Goal: Information Seeking & Learning: Learn about a topic

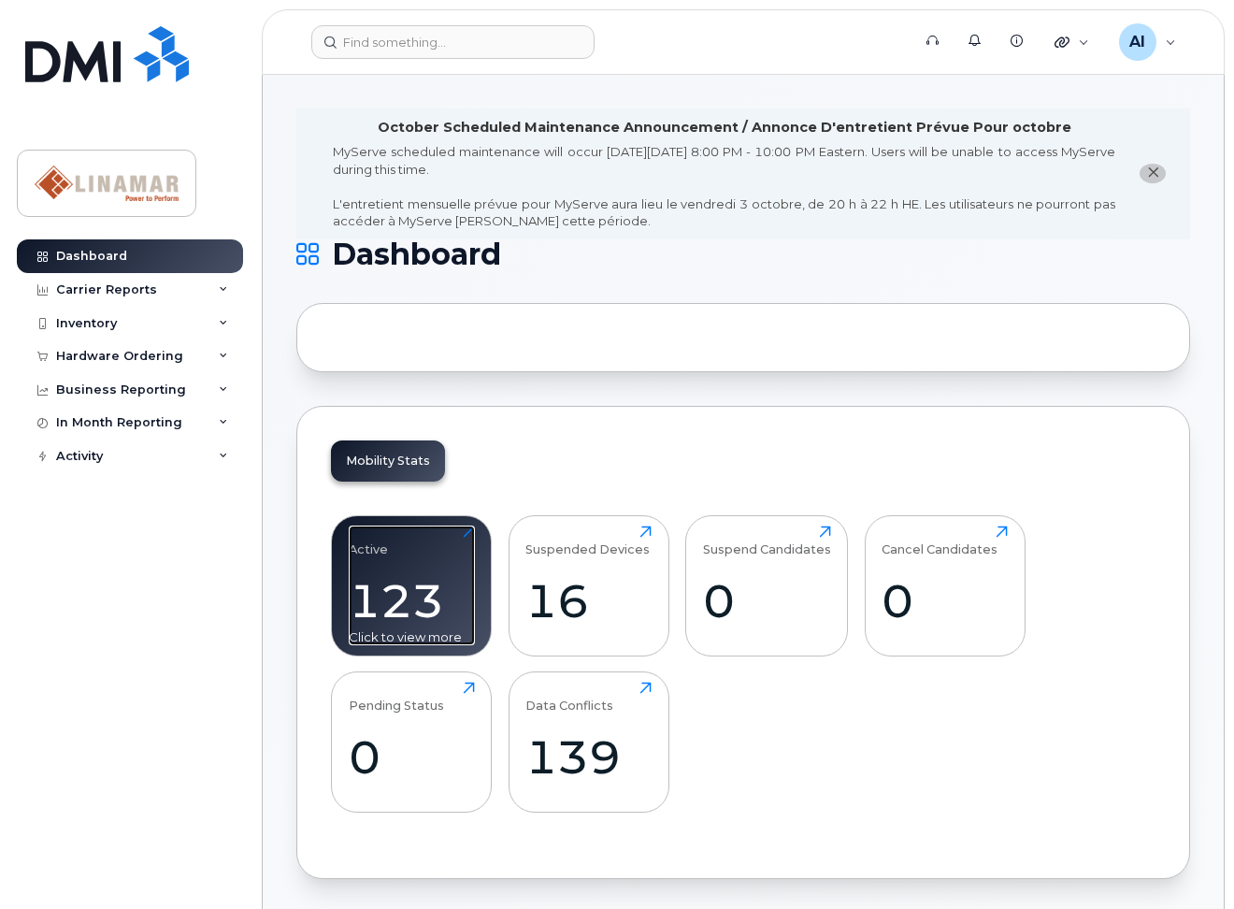
click at [381, 577] on div "123" at bounding box center [412, 600] width 126 height 55
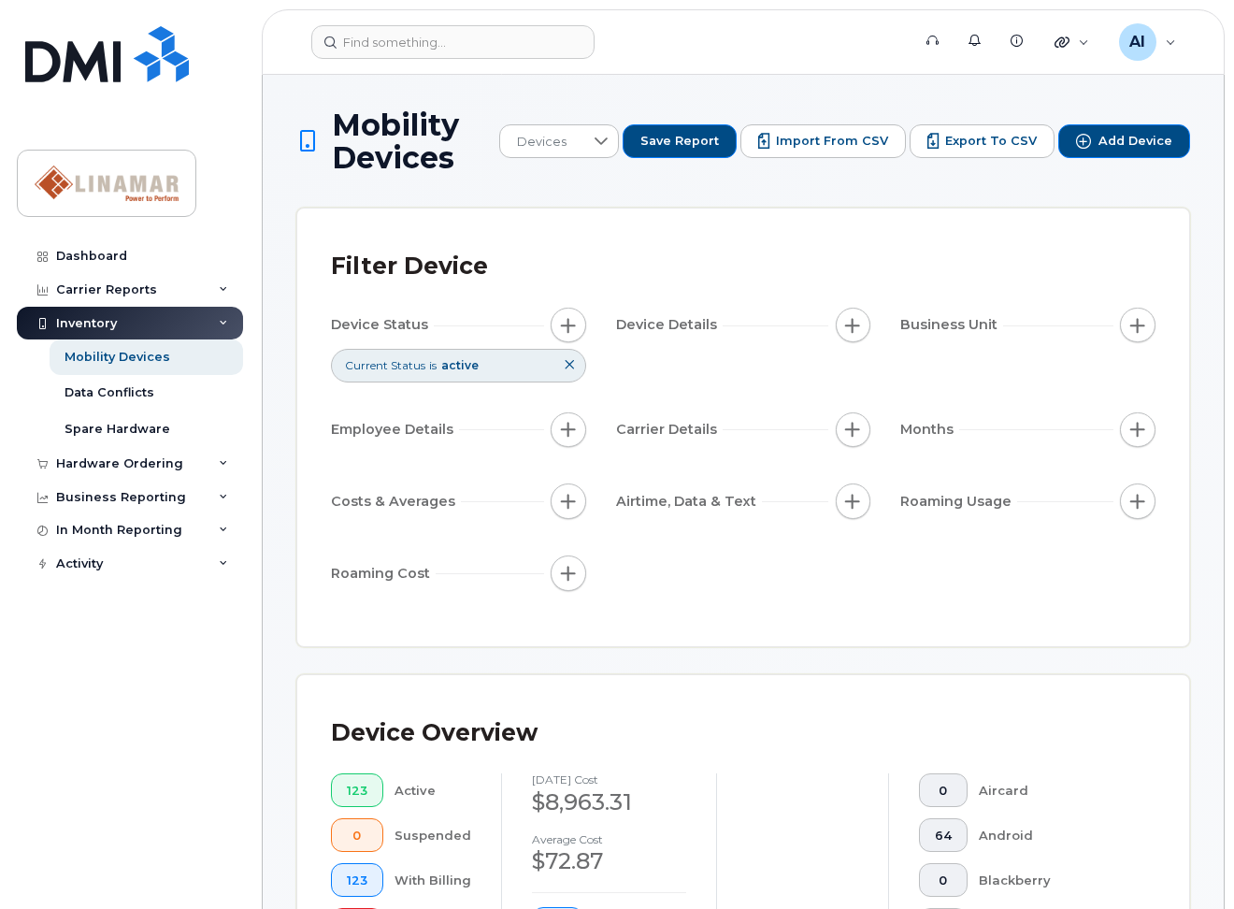
click at [988, 505] on span "Roaming Usage" at bounding box center [958, 502] width 117 height 20
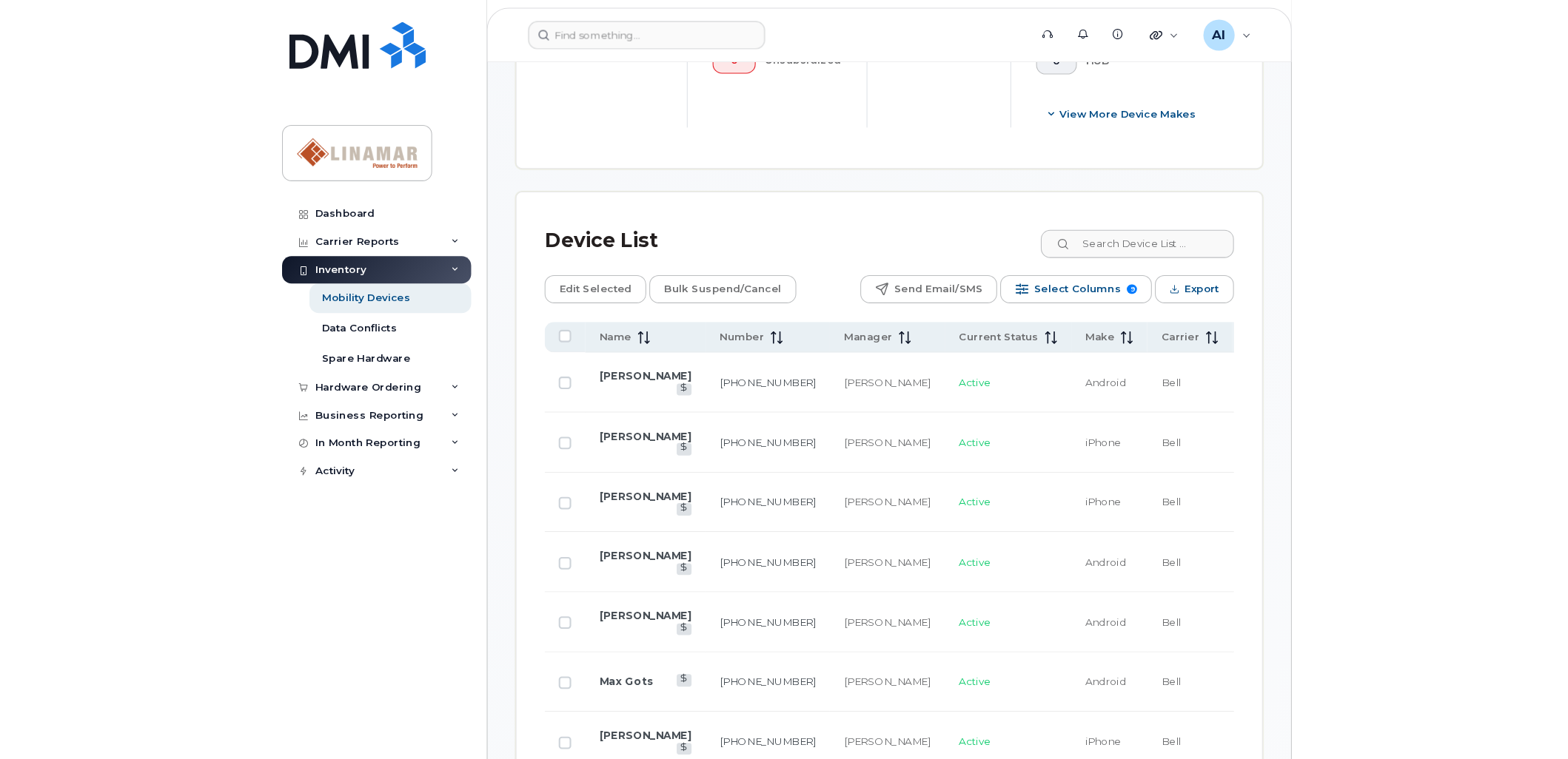
scroll to position [740, 0]
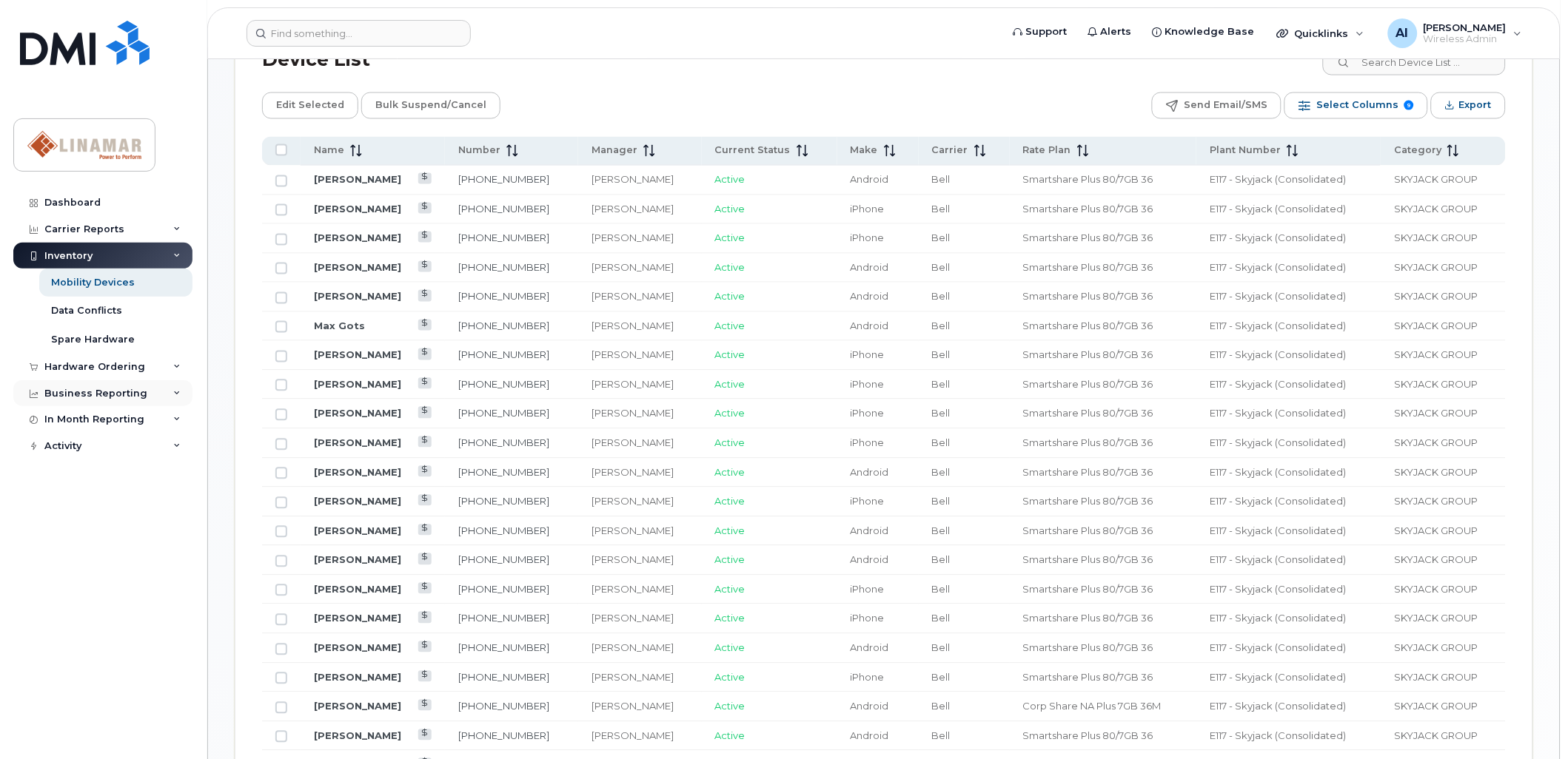
click at [179, 390] on icon at bounding box center [177, 393] width 7 height 7
click at [176, 445] on icon at bounding box center [177, 447] width 7 height 7
click at [93, 476] on div "Data Usage" at bounding box center [80, 475] width 59 height 13
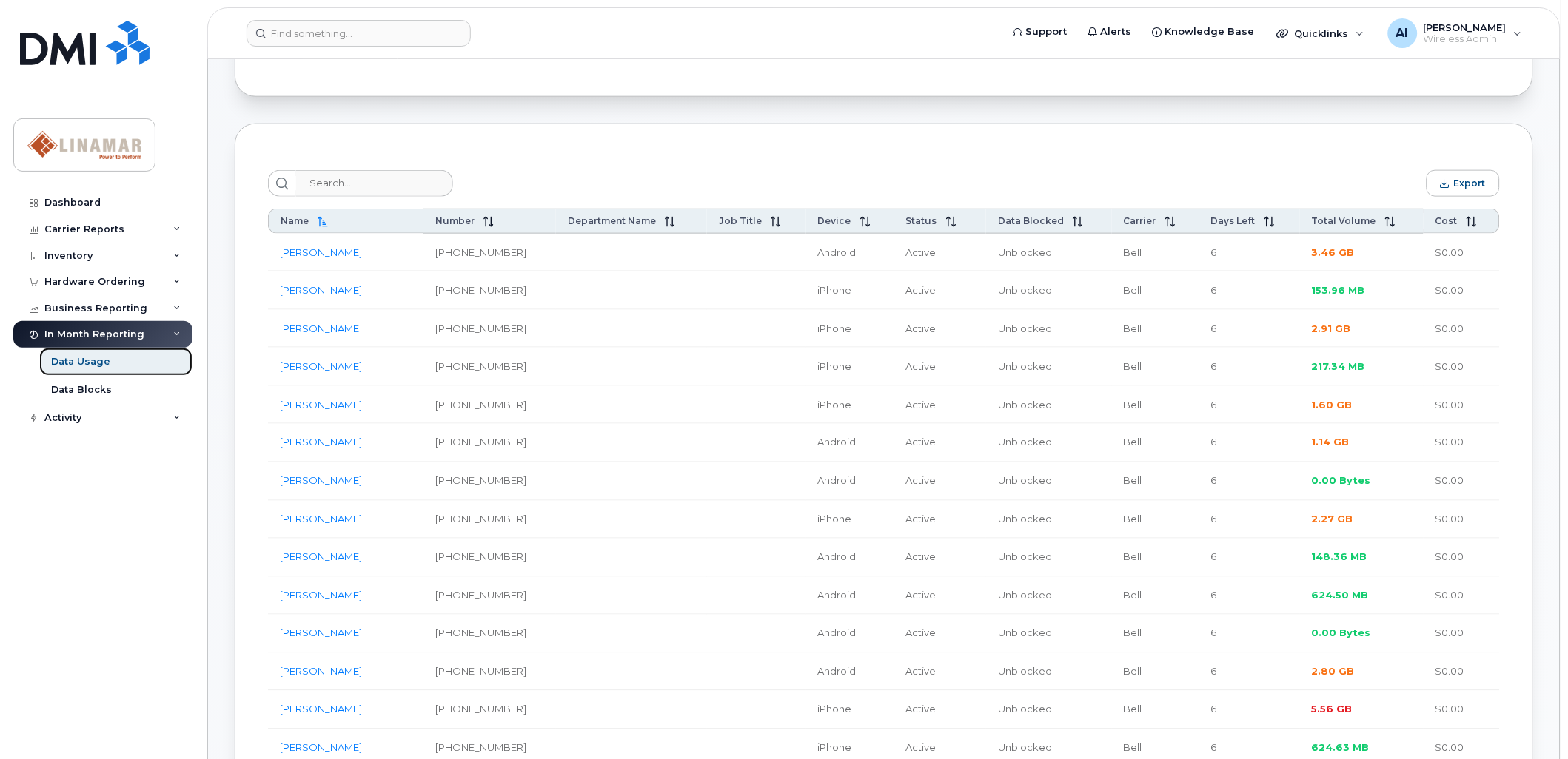
scroll to position [493, 0]
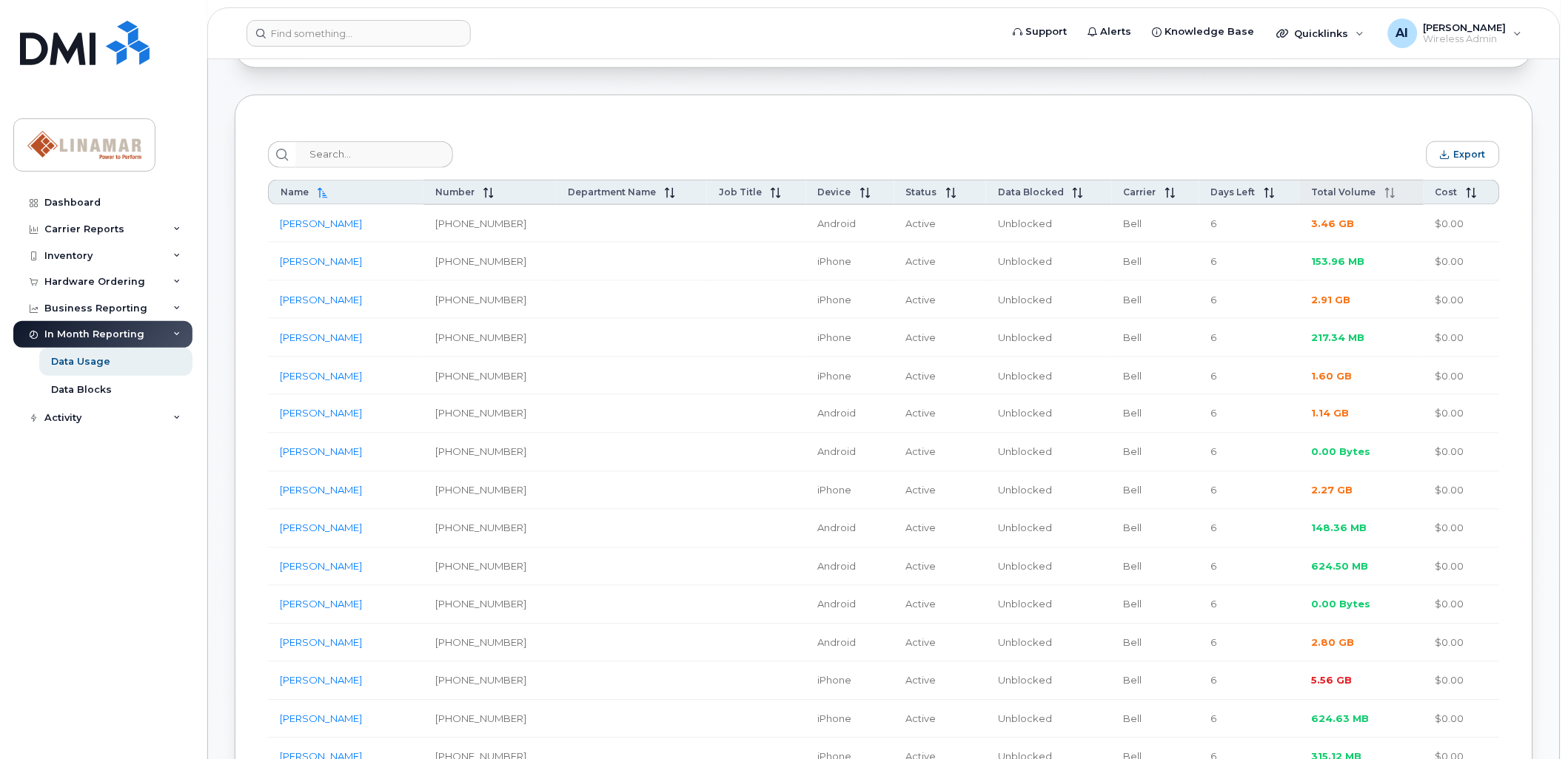
click at [976, 198] on icon at bounding box center [1390, 192] width 10 height 10
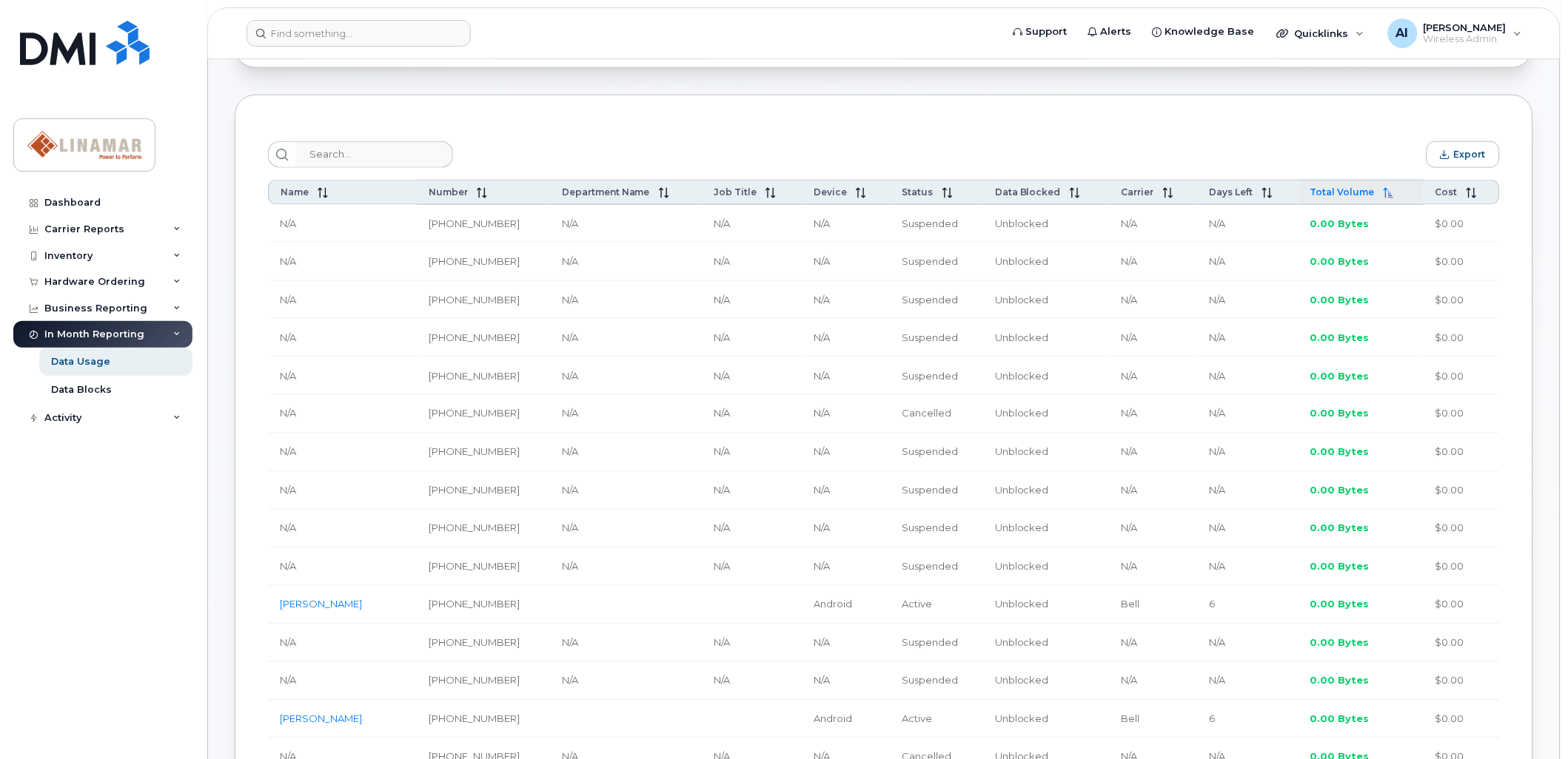
click at [976, 198] on icon at bounding box center [1388, 192] width 10 height 10
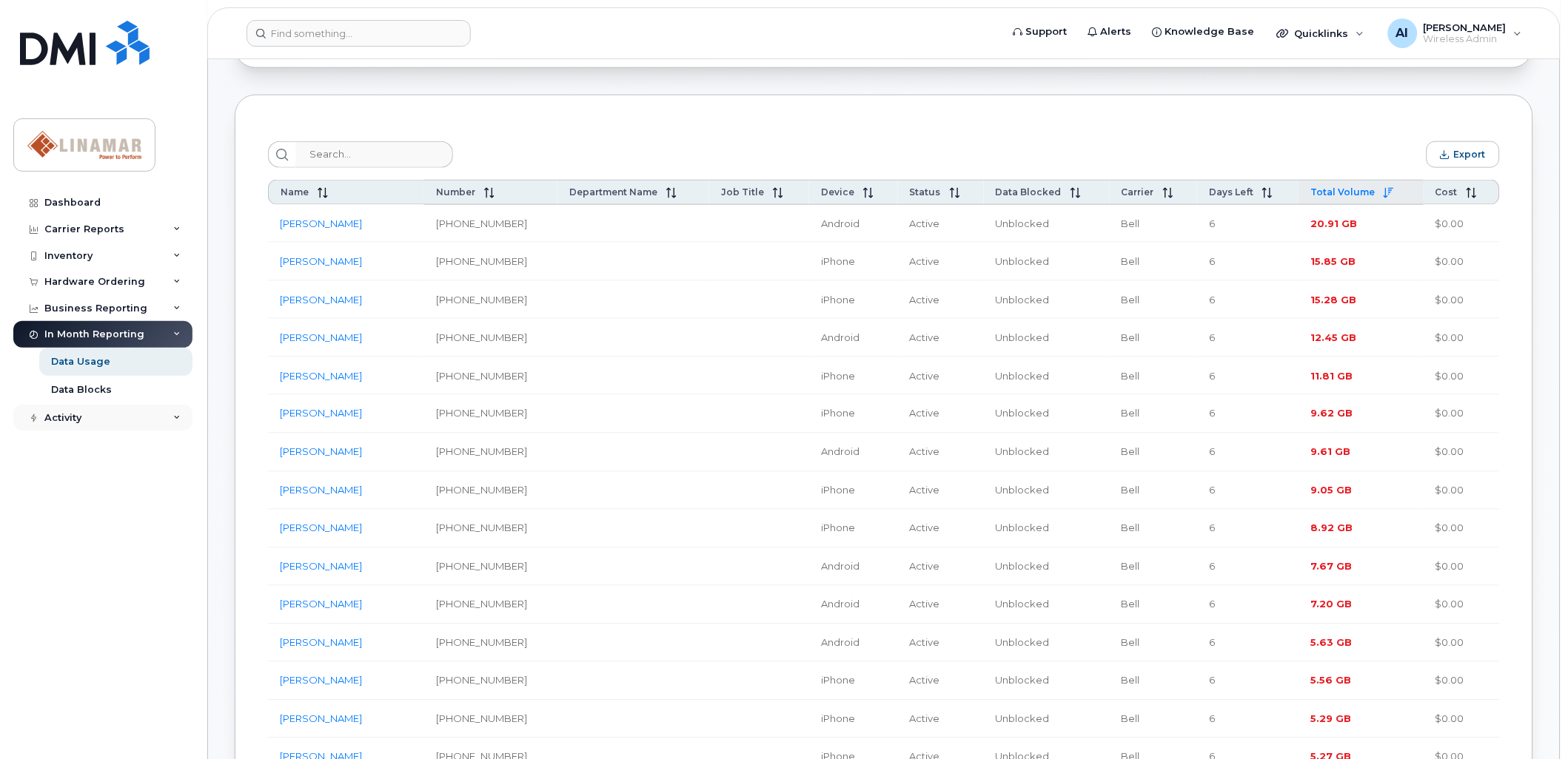
click at [178, 415] on icon at bounding box center [177, 417] width 7 height 7
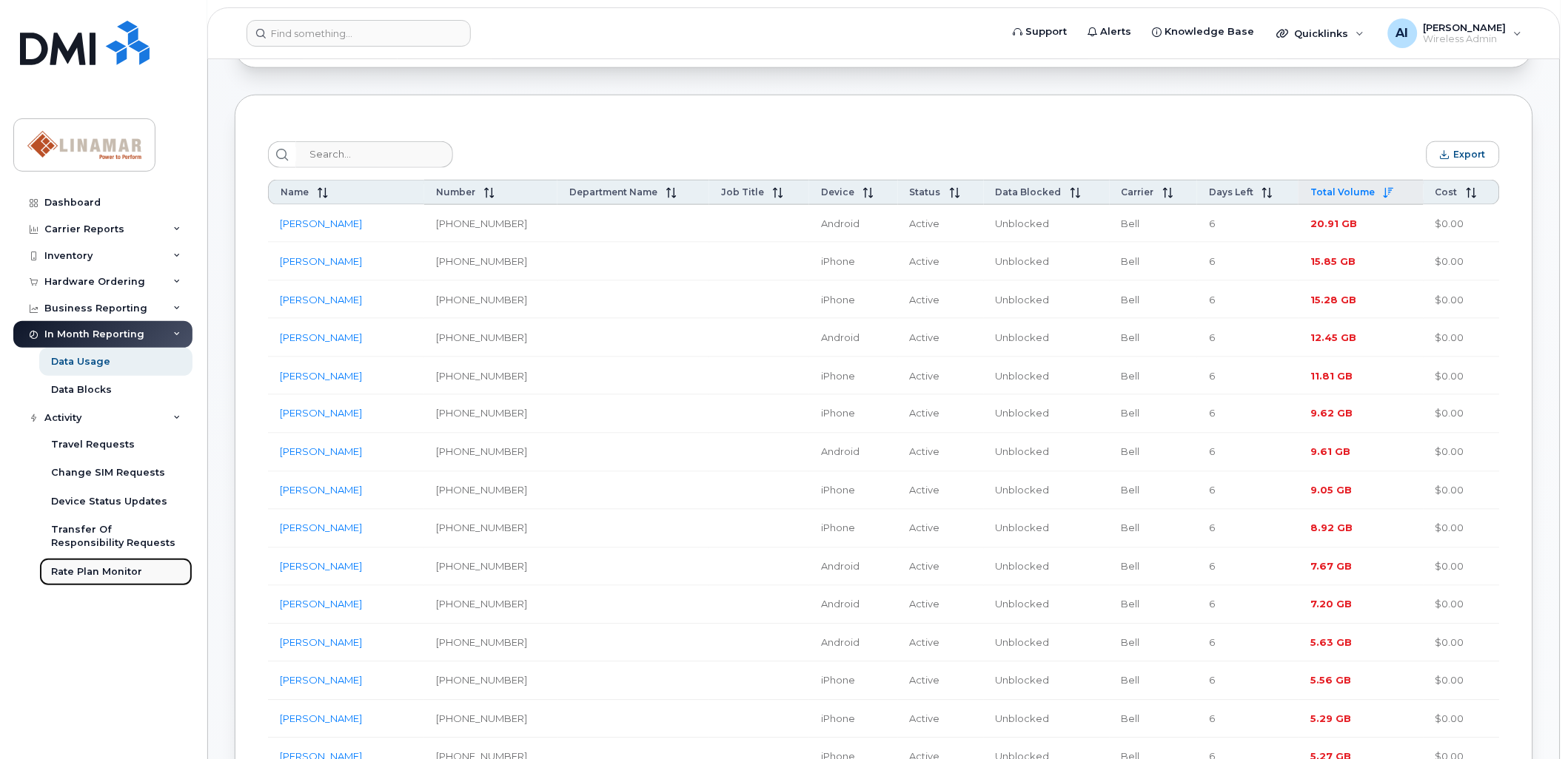
click at [92, 572] on div "Rate Plan Monitor" at bounding box center [96, 571] width 91 height 13
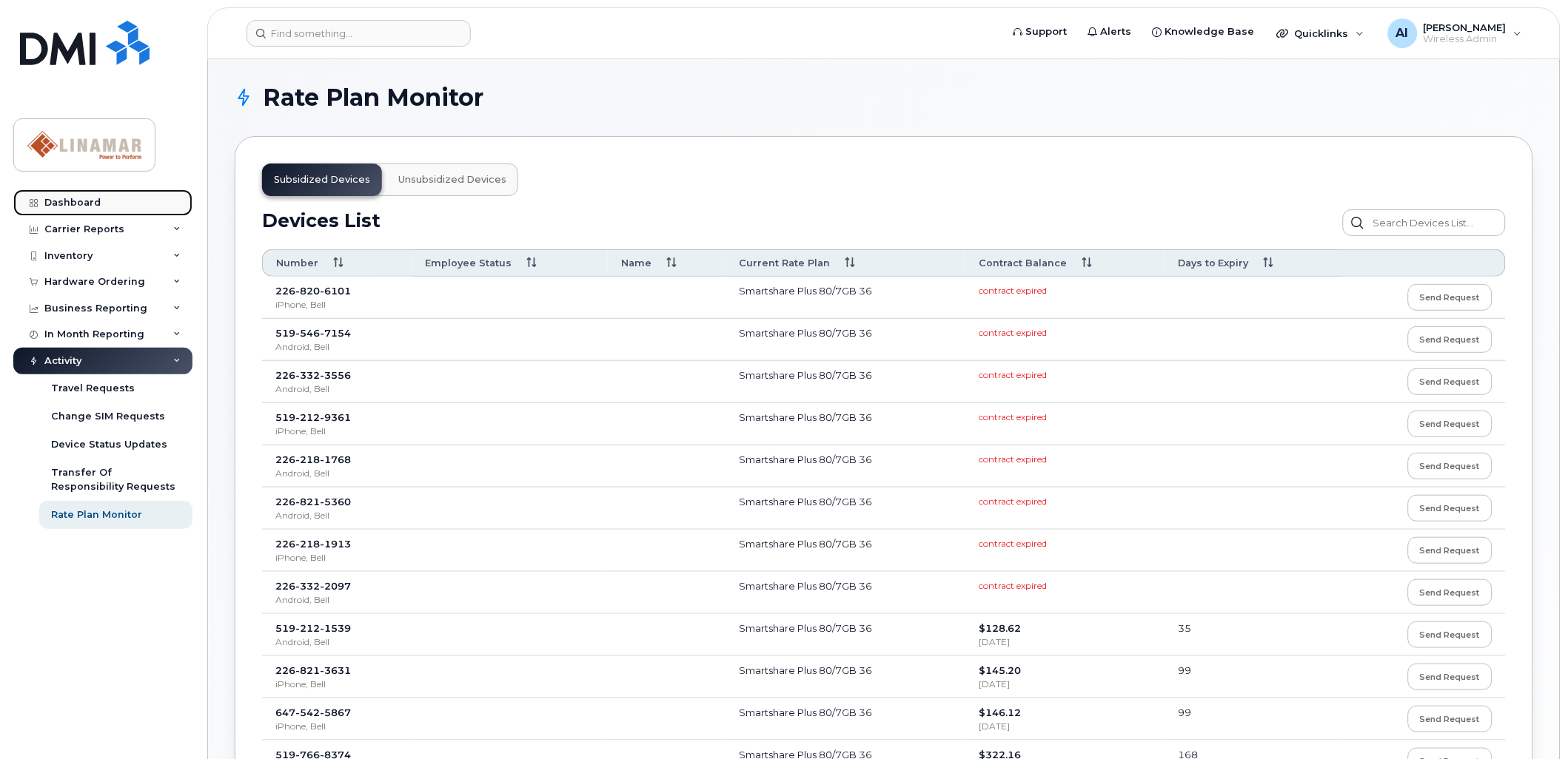
click at [91, 201] on div "Dashboard" at bounding box center [72, 203] width 56 height 12
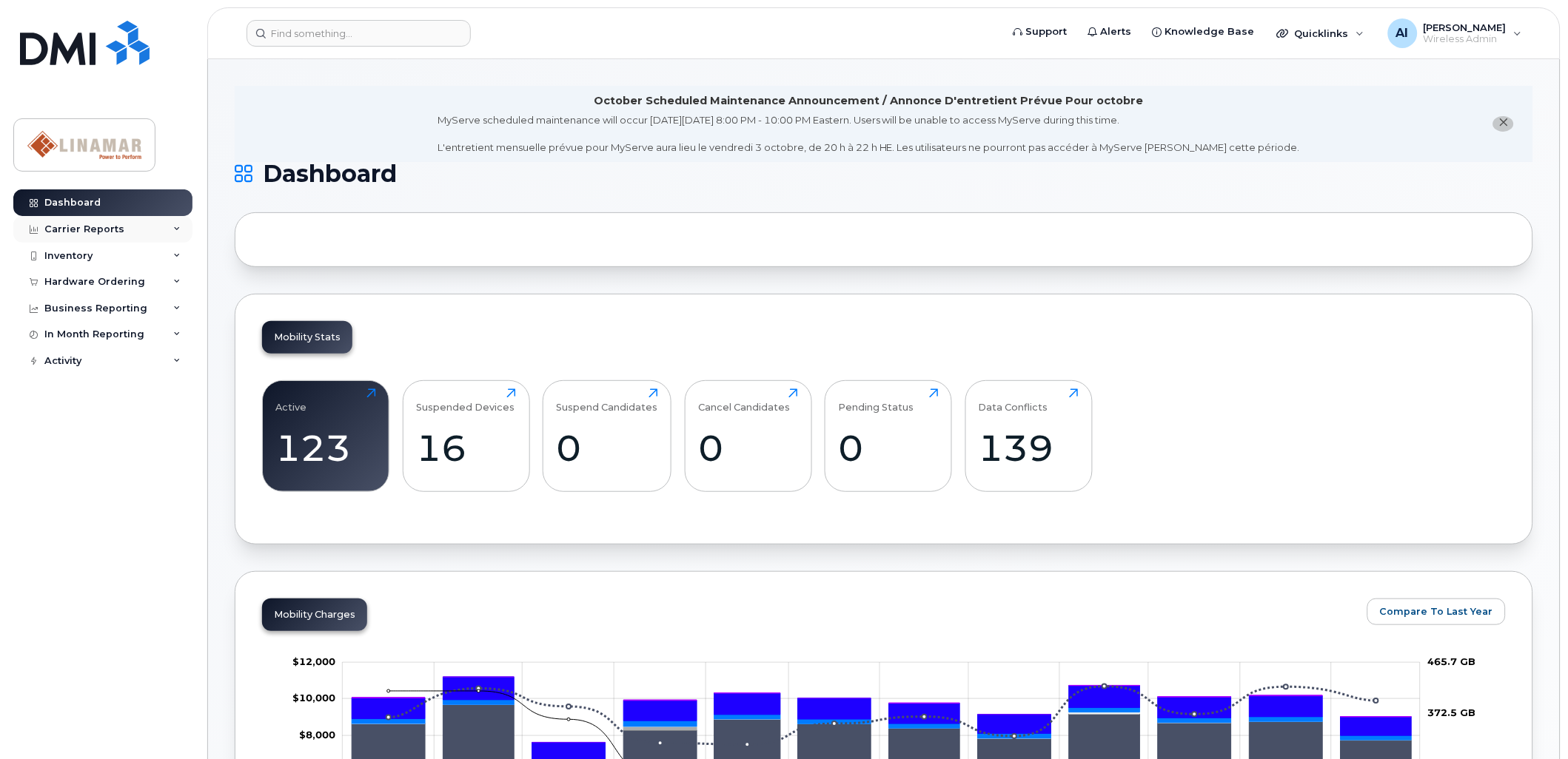
click at [174, 228] on icon at bounding box center [177, 229] width 7 height 7
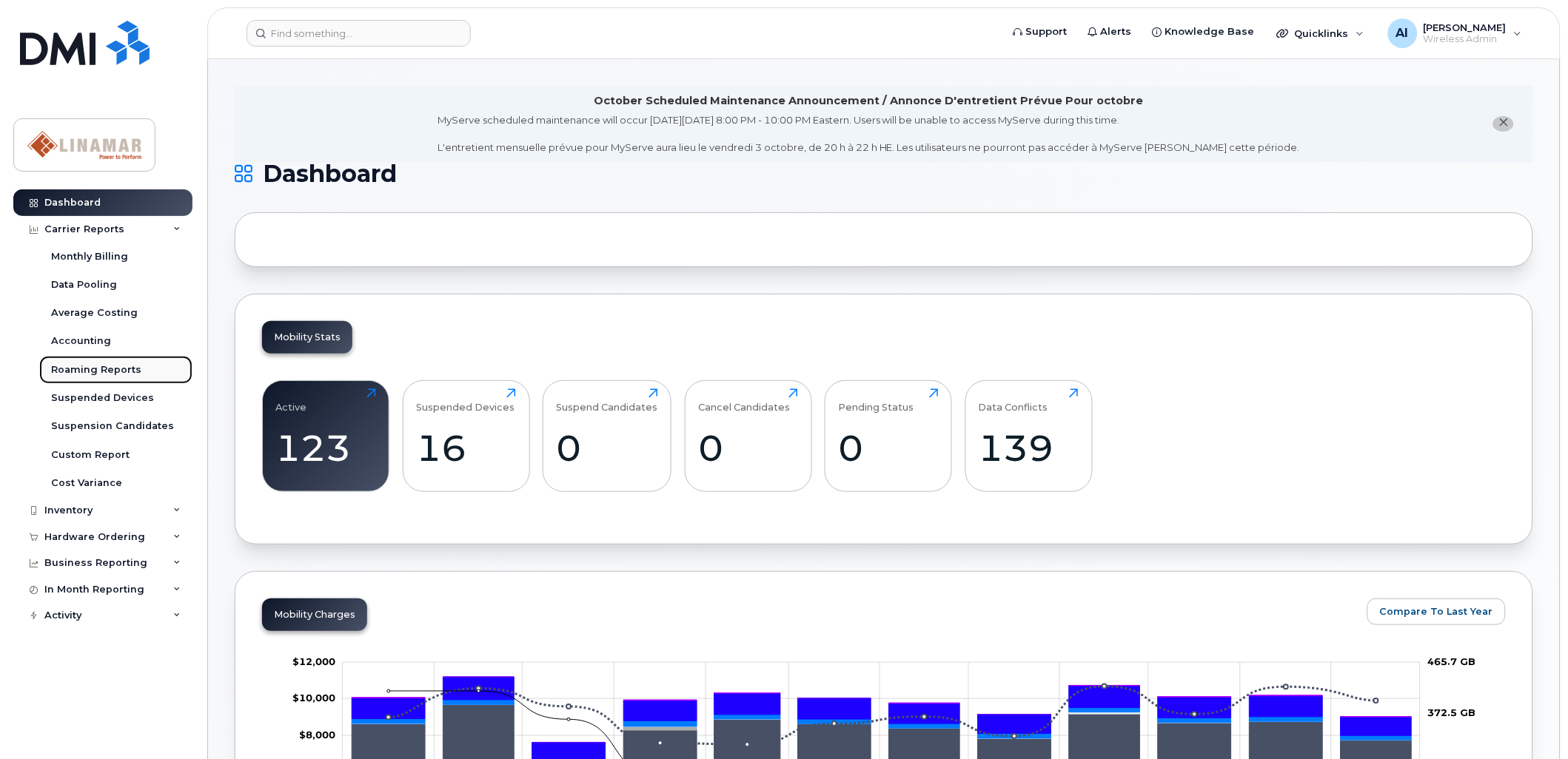
click at [89, 371] on div "Roaming Reports" at bounding box center [96, 370] width 90 height 13
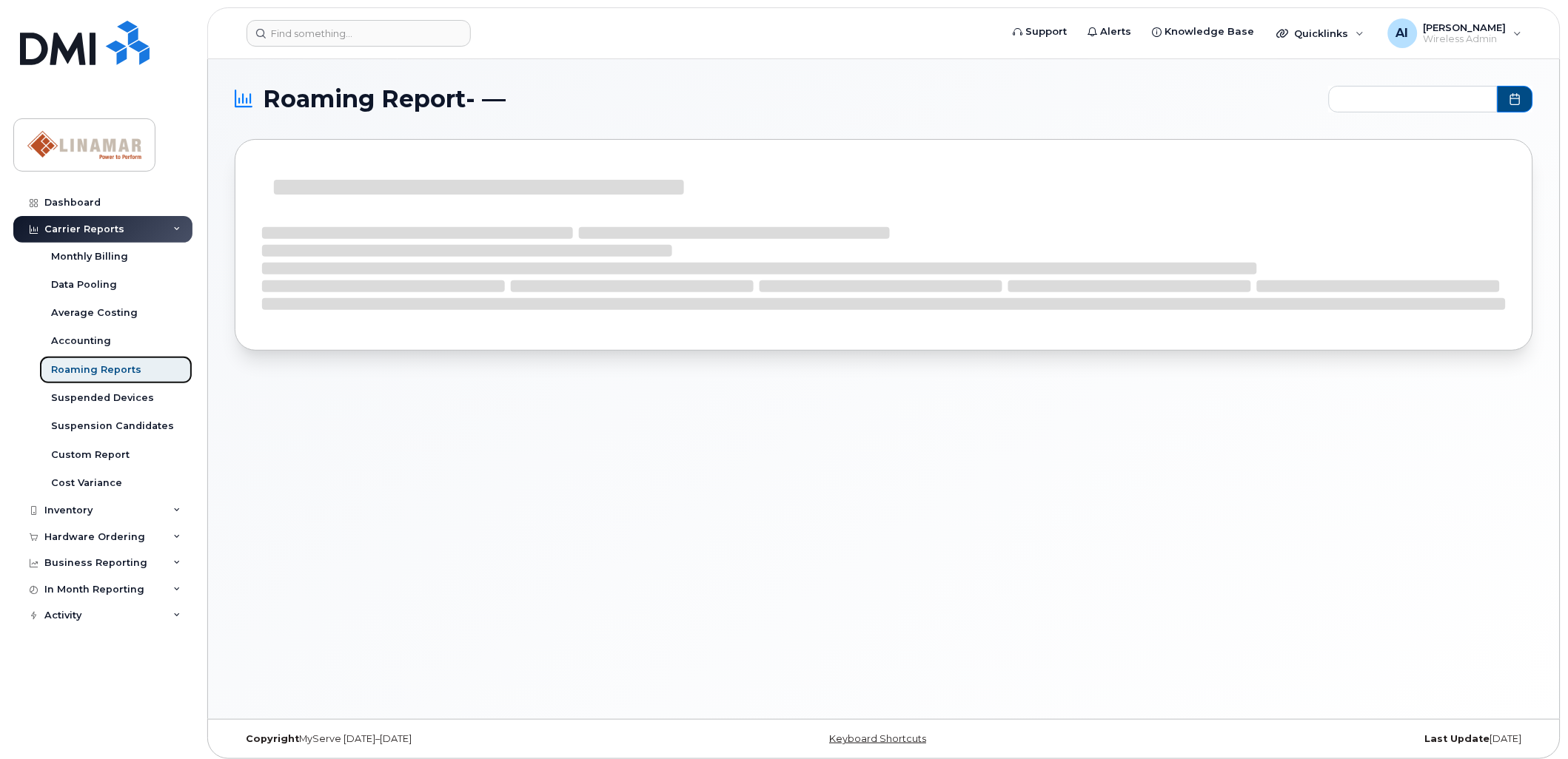
type input "2024-10 - 2025-09"
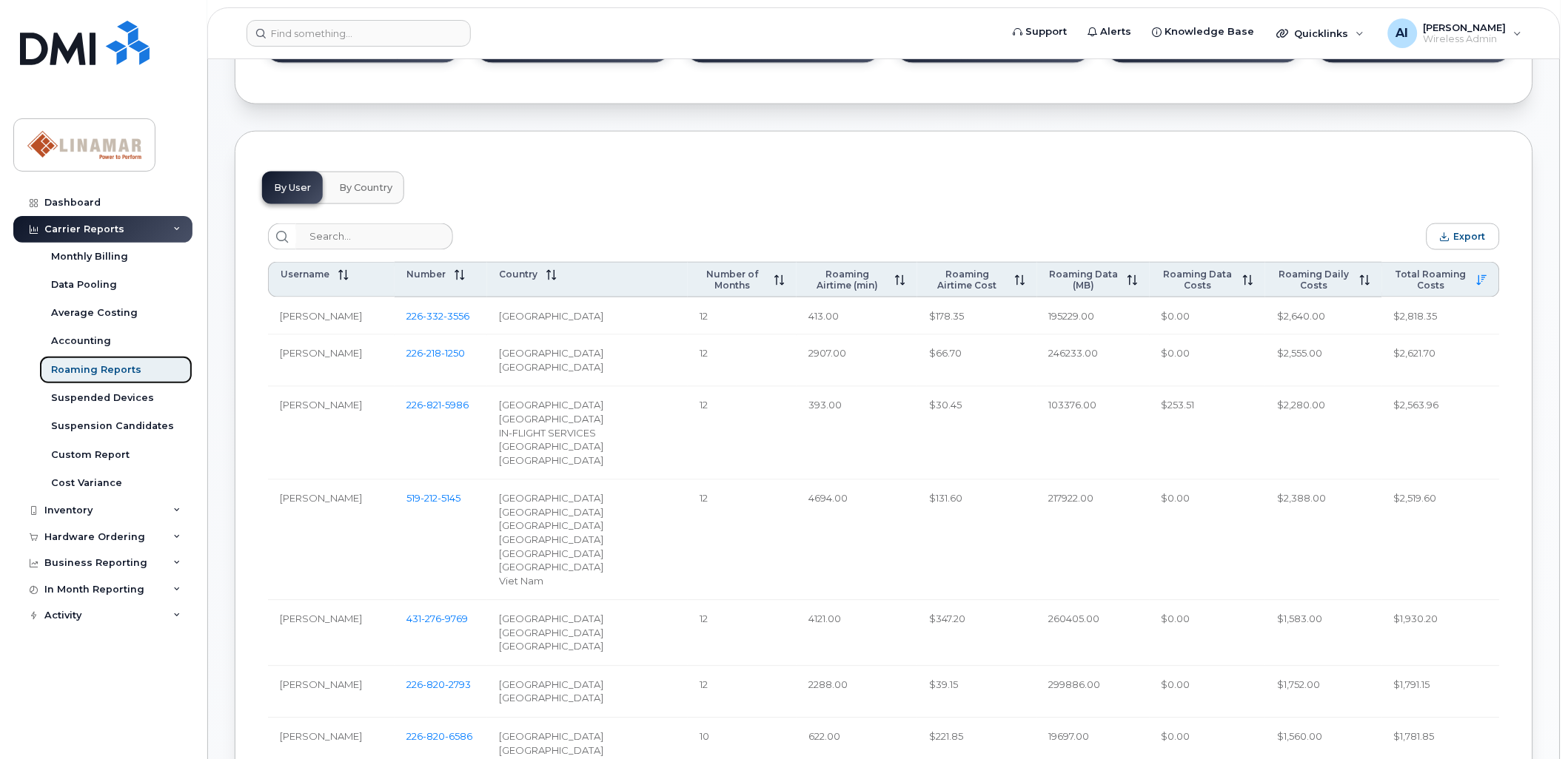
scroll to position [493, 0]
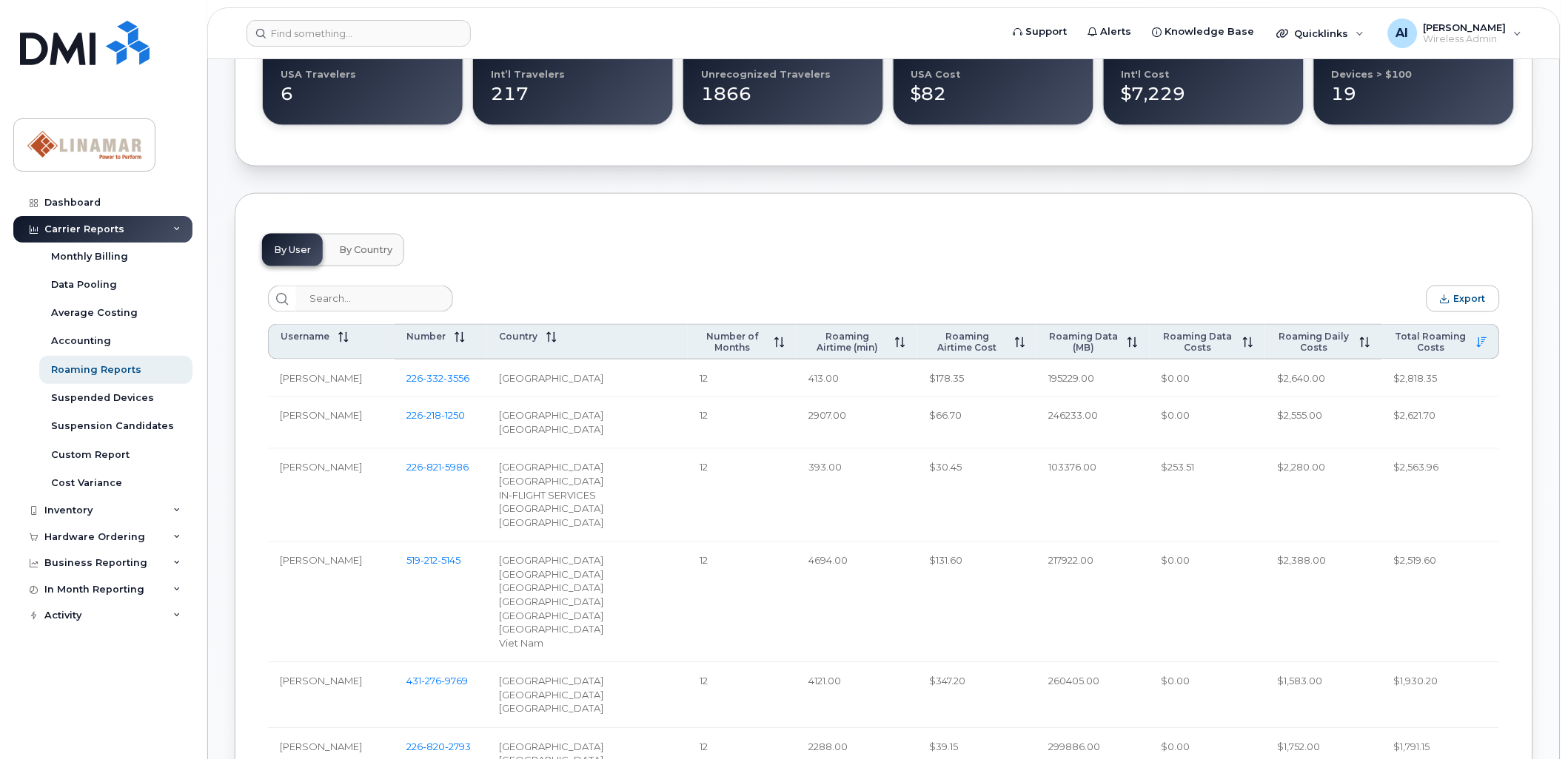
click at [381, 249] on span "By Country" at bounding box center [365, 249] width 53 height 12
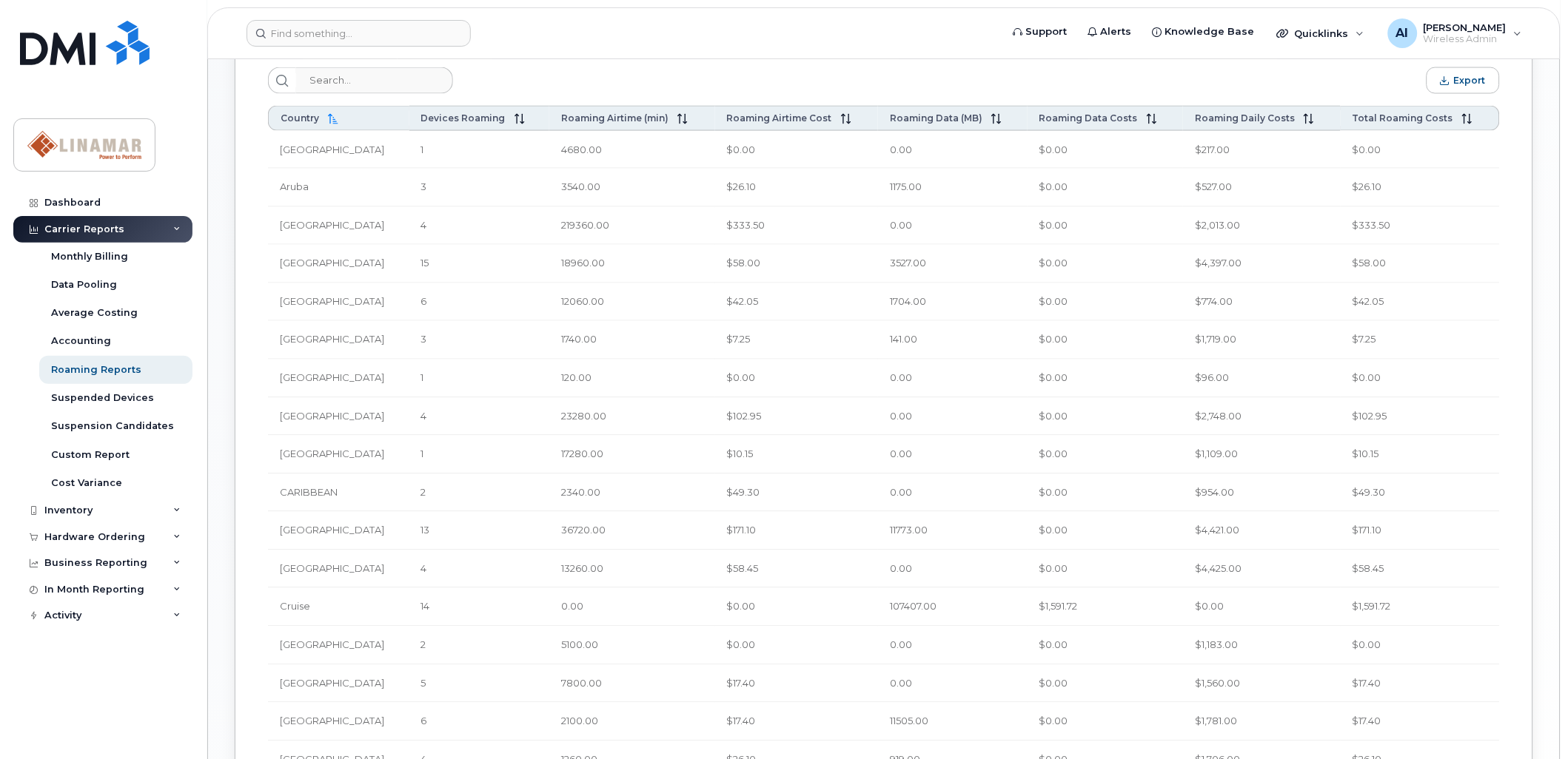
scroll to position [740, 0]
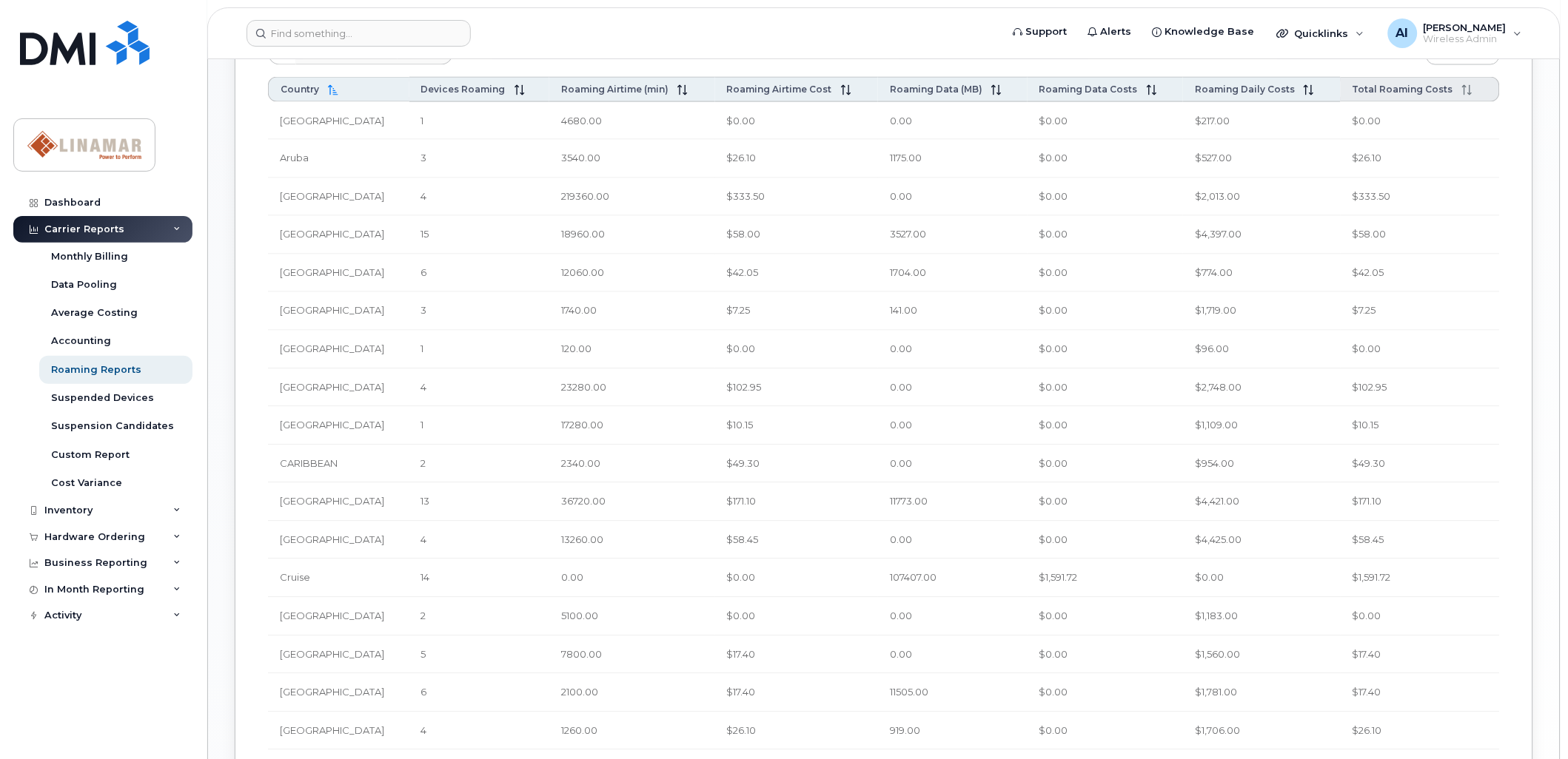
click at [1470, 91] on icon at bounding box center [1467, 89] width 10 height 10
click at [1462, 92] on icon at bounding box center [1467, 89] width 10 height 10
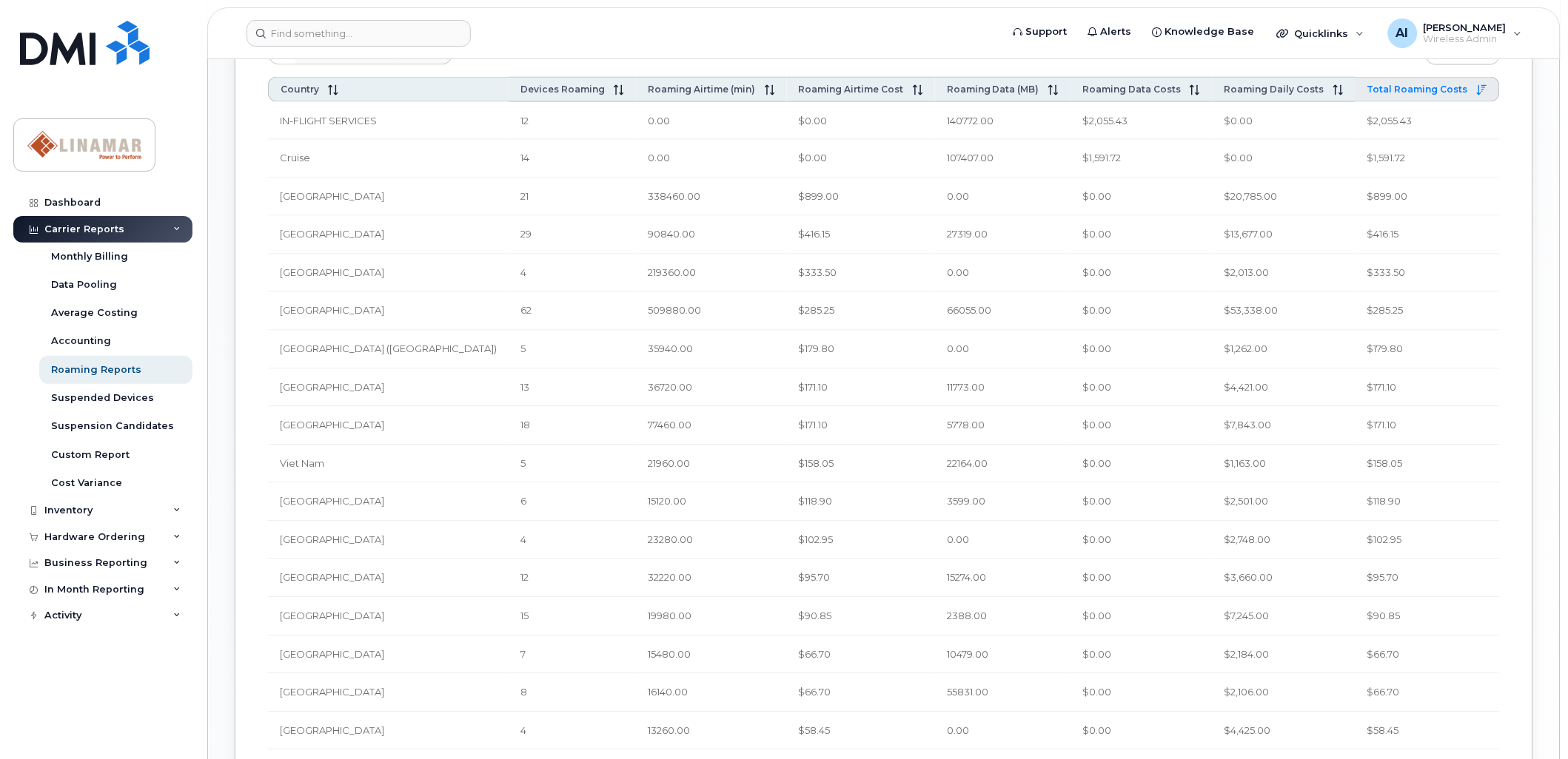
click at [1392, 119] on td "$2,055.43" at bounding box center [1428, 121] width 144 height 39
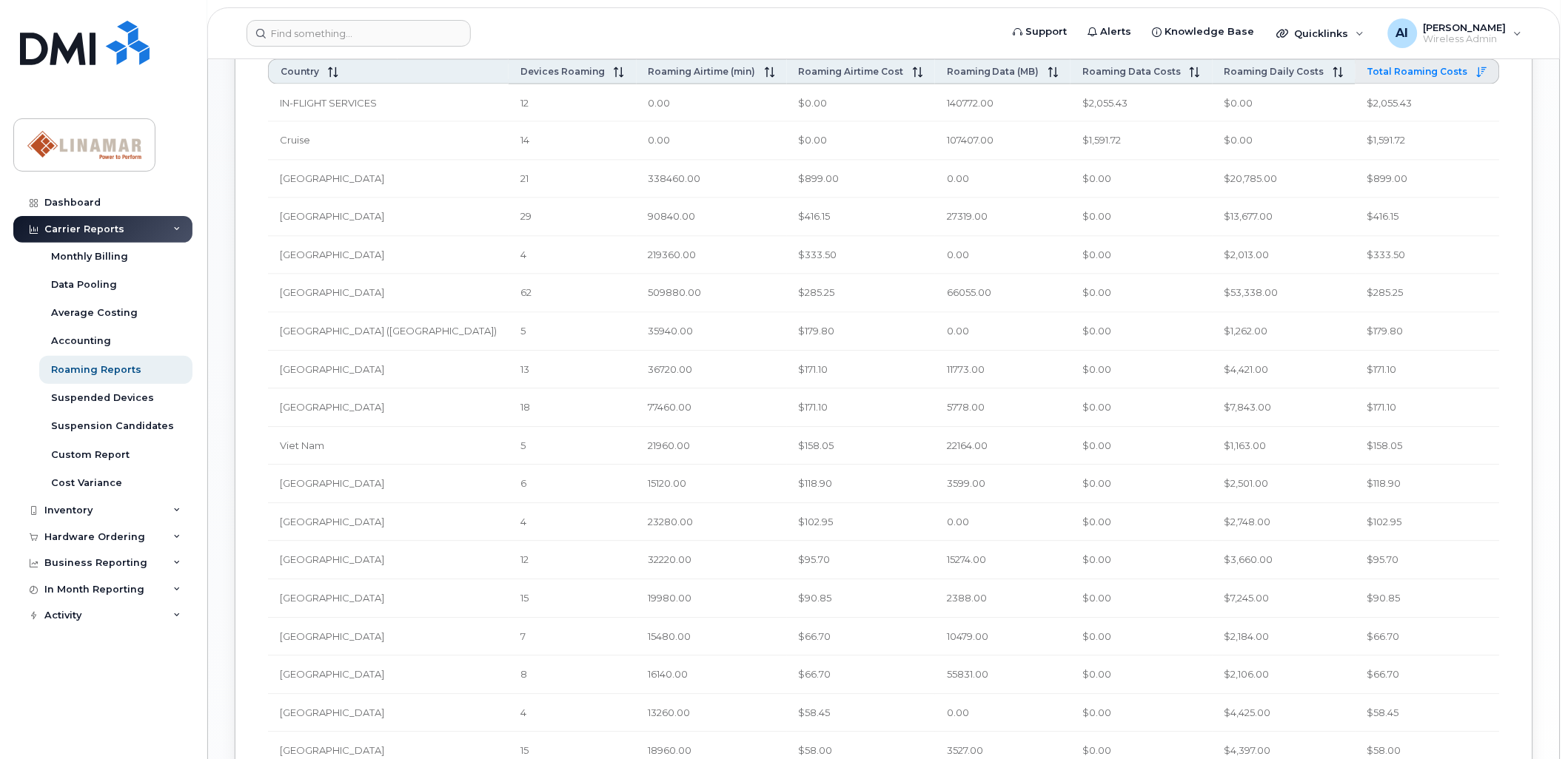
scroll to position [675, 0]
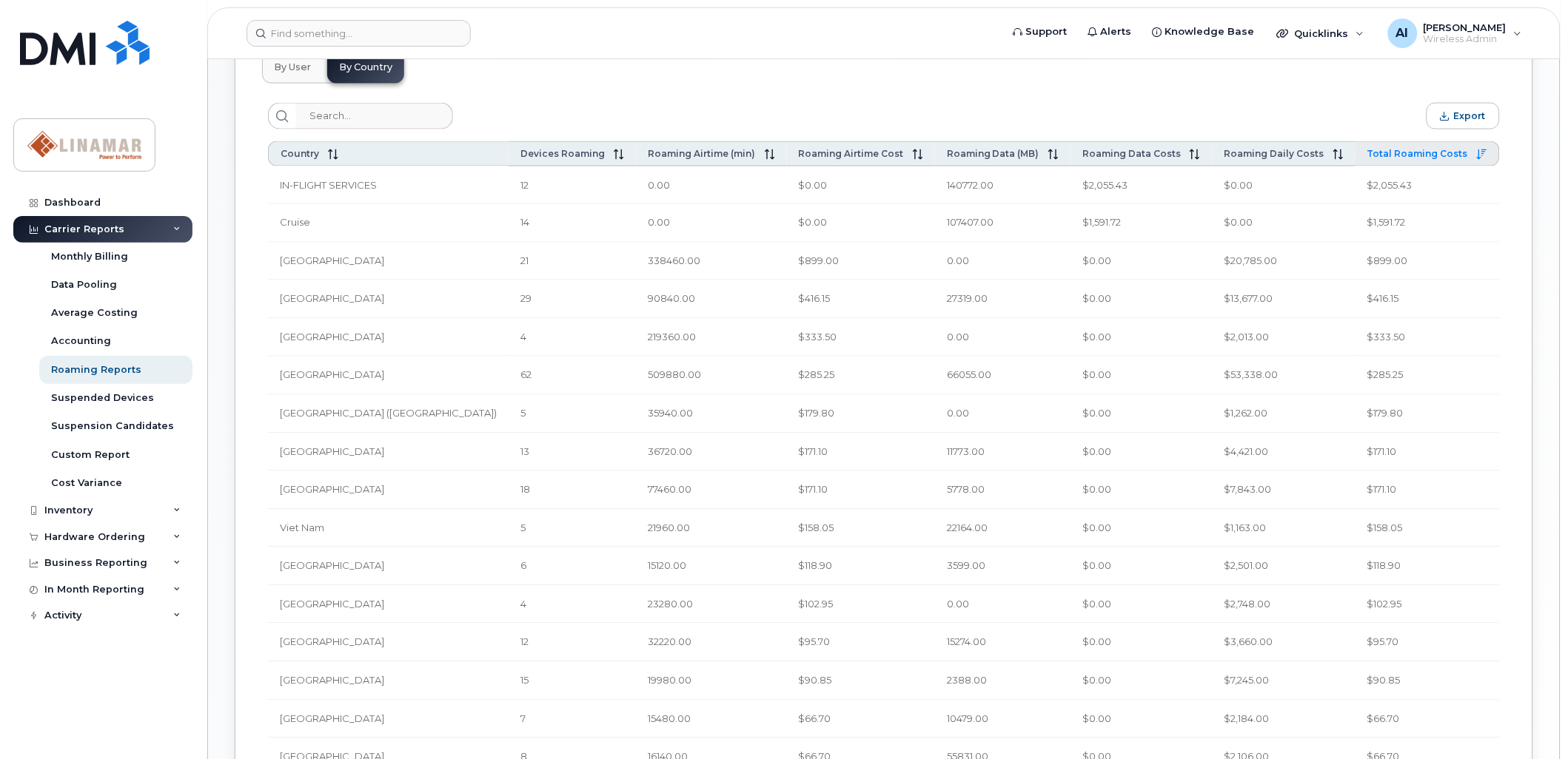
click at [938, 183] on td "140772.00" at bounding box center [1003, 185] width 135 height 39
click at [328, 187] on span "IN-FLIGHT SERVICES" at bounding box center [328, 184] width 97 height 12
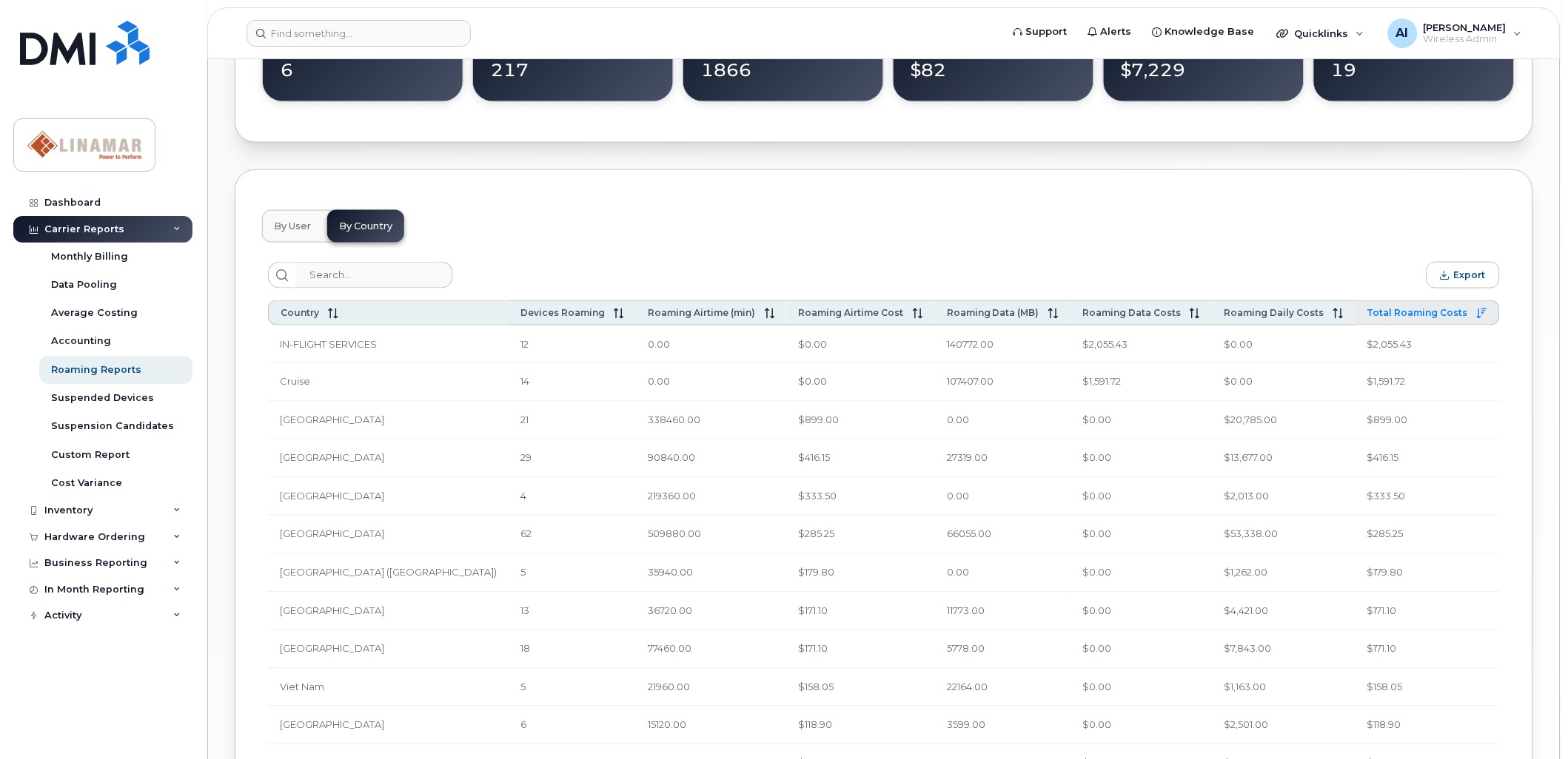
scroll to position [511, 0]
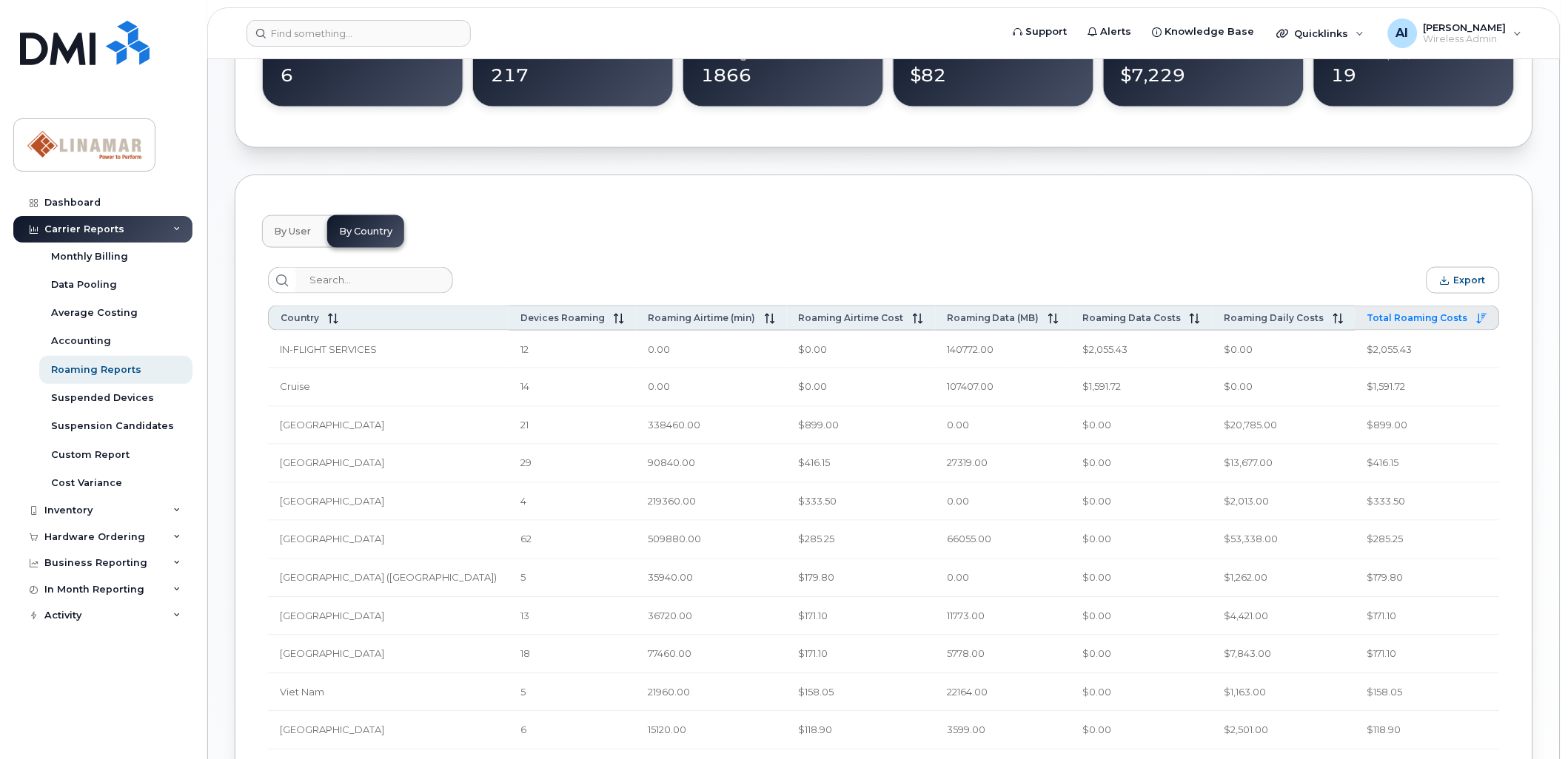
click at [303, 228] on span "By User" at bounding box center [292, 231] width 37 height 12
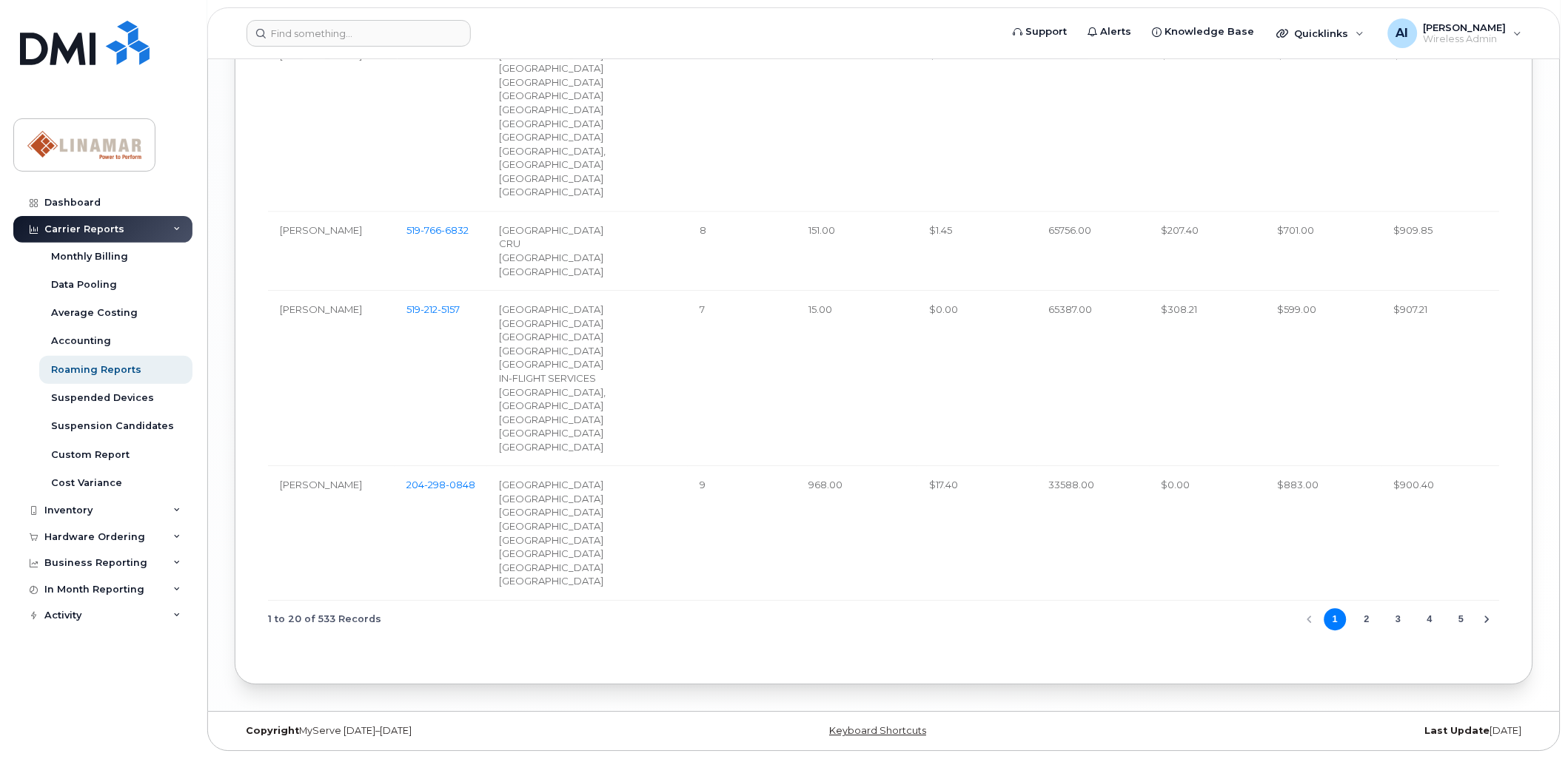
scroll to position [2857, 0]
click at [1483, 619] on icon "Next Page" at bounding box center [1486, 620] width 12 height 12
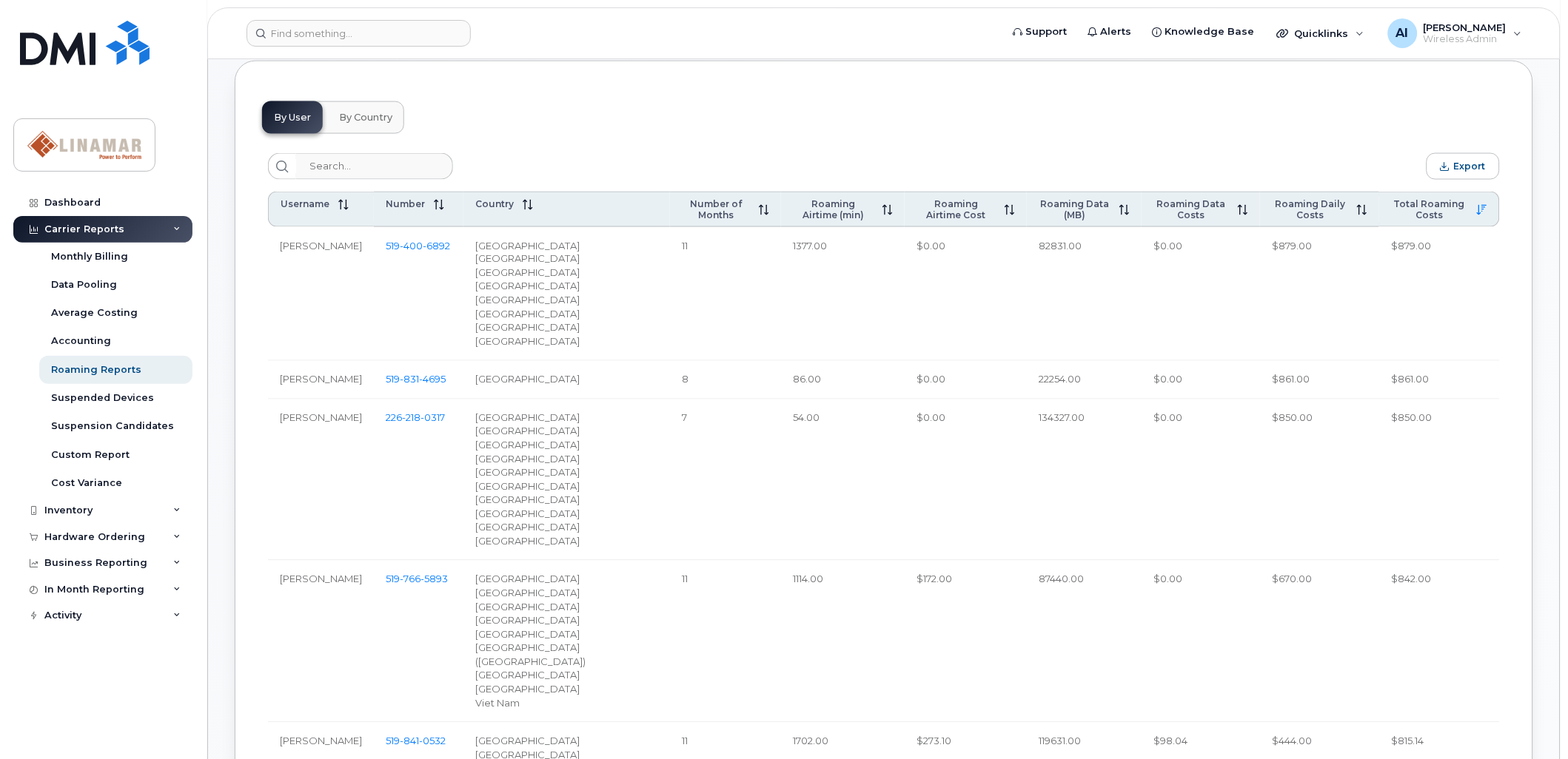
scroll to position [624, 0]
click at [101, 256] on div "Monthly Billing" at bounding box center [89, 256] width 77 height 13
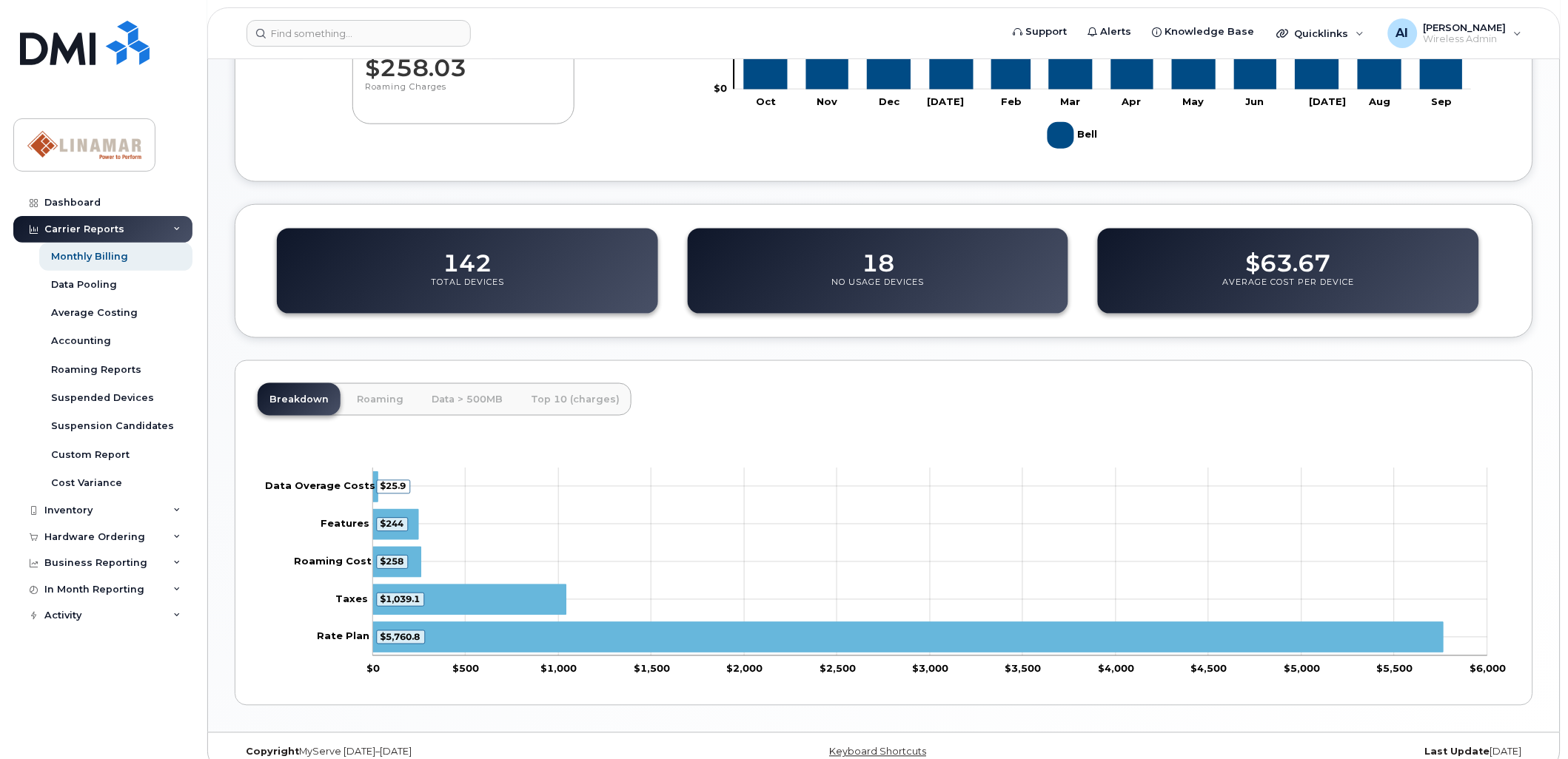
scroll to position [474, 0]
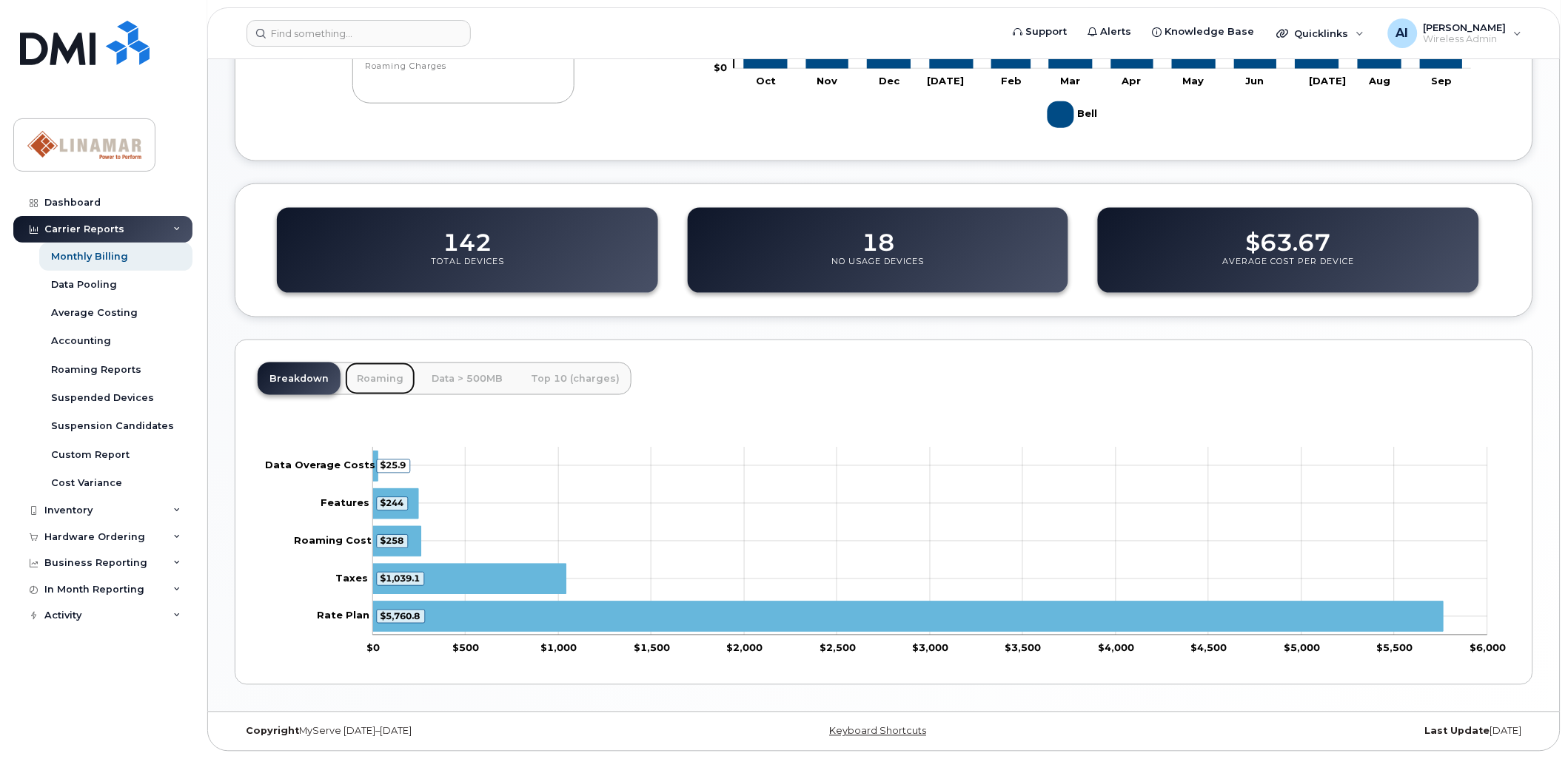
click at [379, 375] on link "Roaming" at bounding box center [380, 378] width 70 height 32
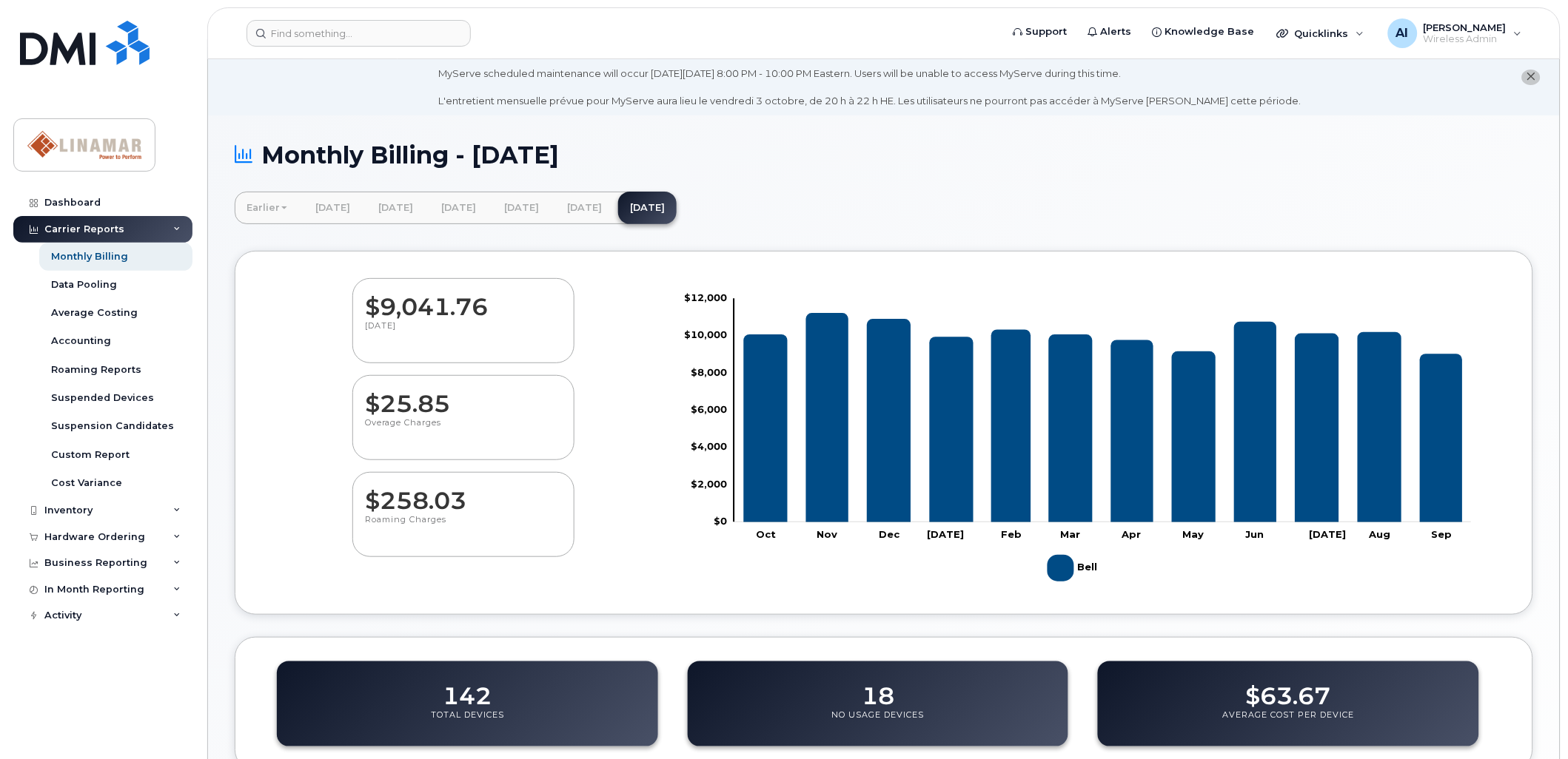
scroll to position [102, 0]
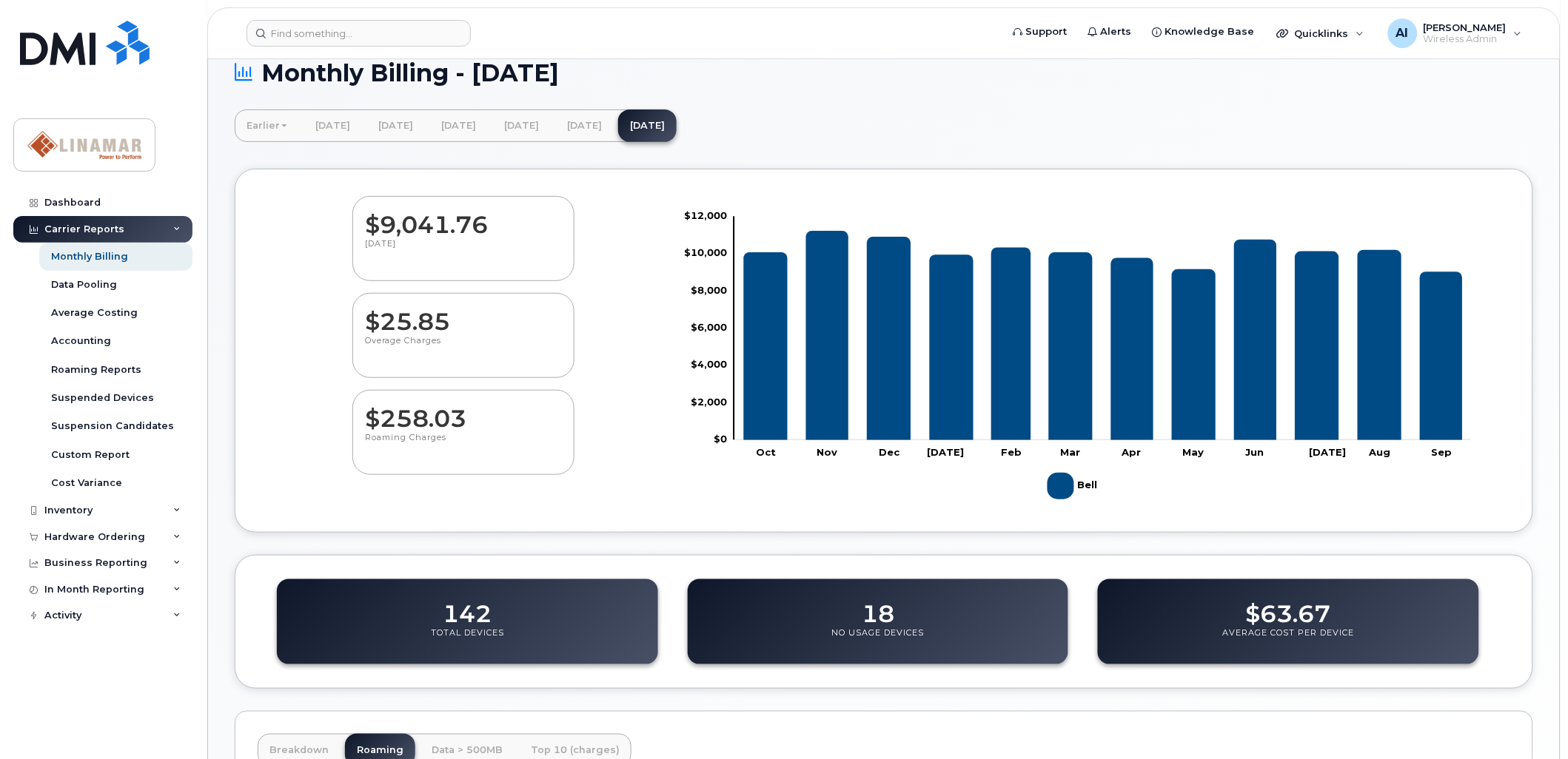
click at [276, 122] on link "Earlier" at bounding box center [266, 125] width 64 height 32
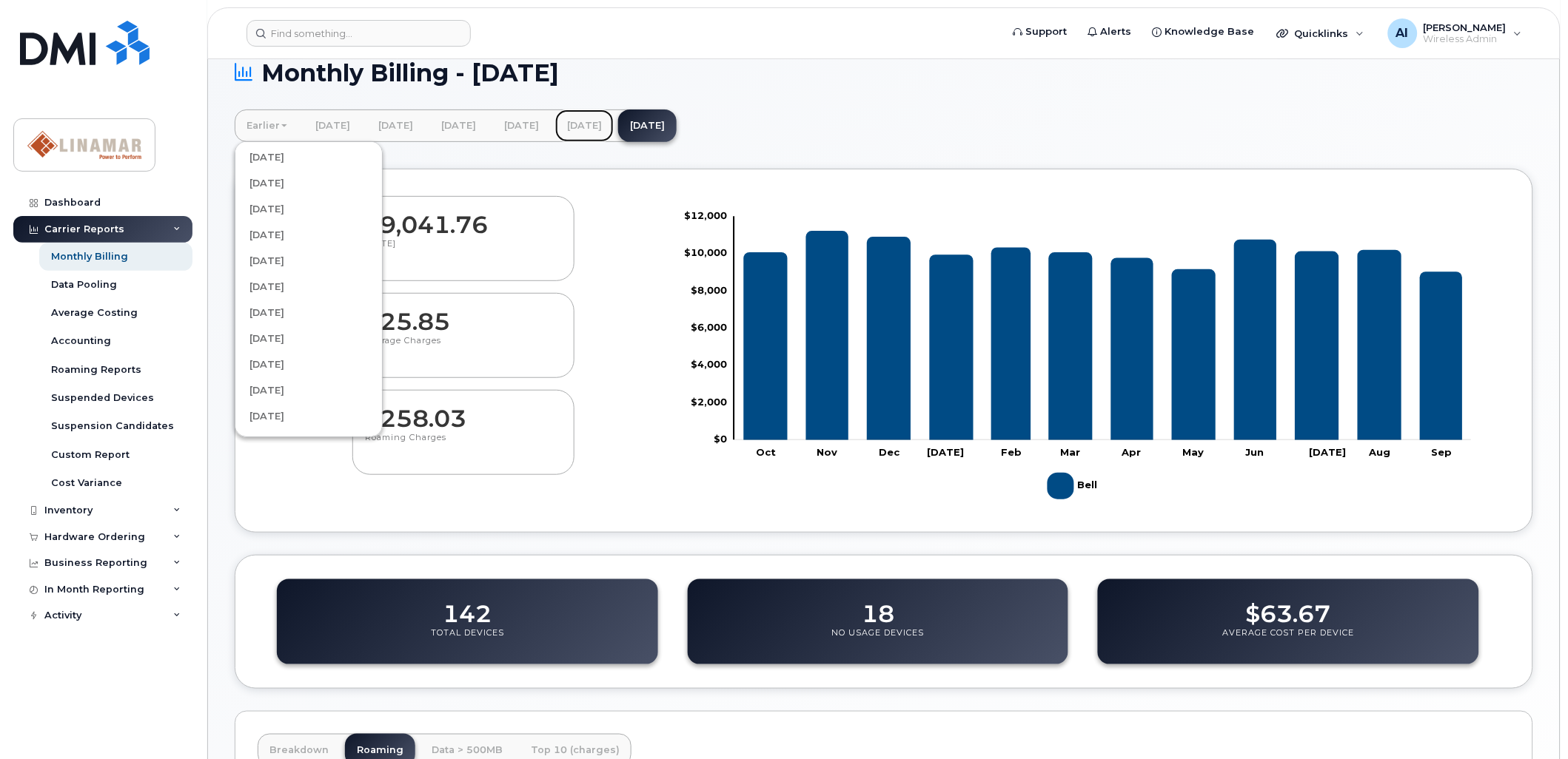
click at [614, 120] on link "[DATE]" at bounding box center [584, 125] width 59 height 32
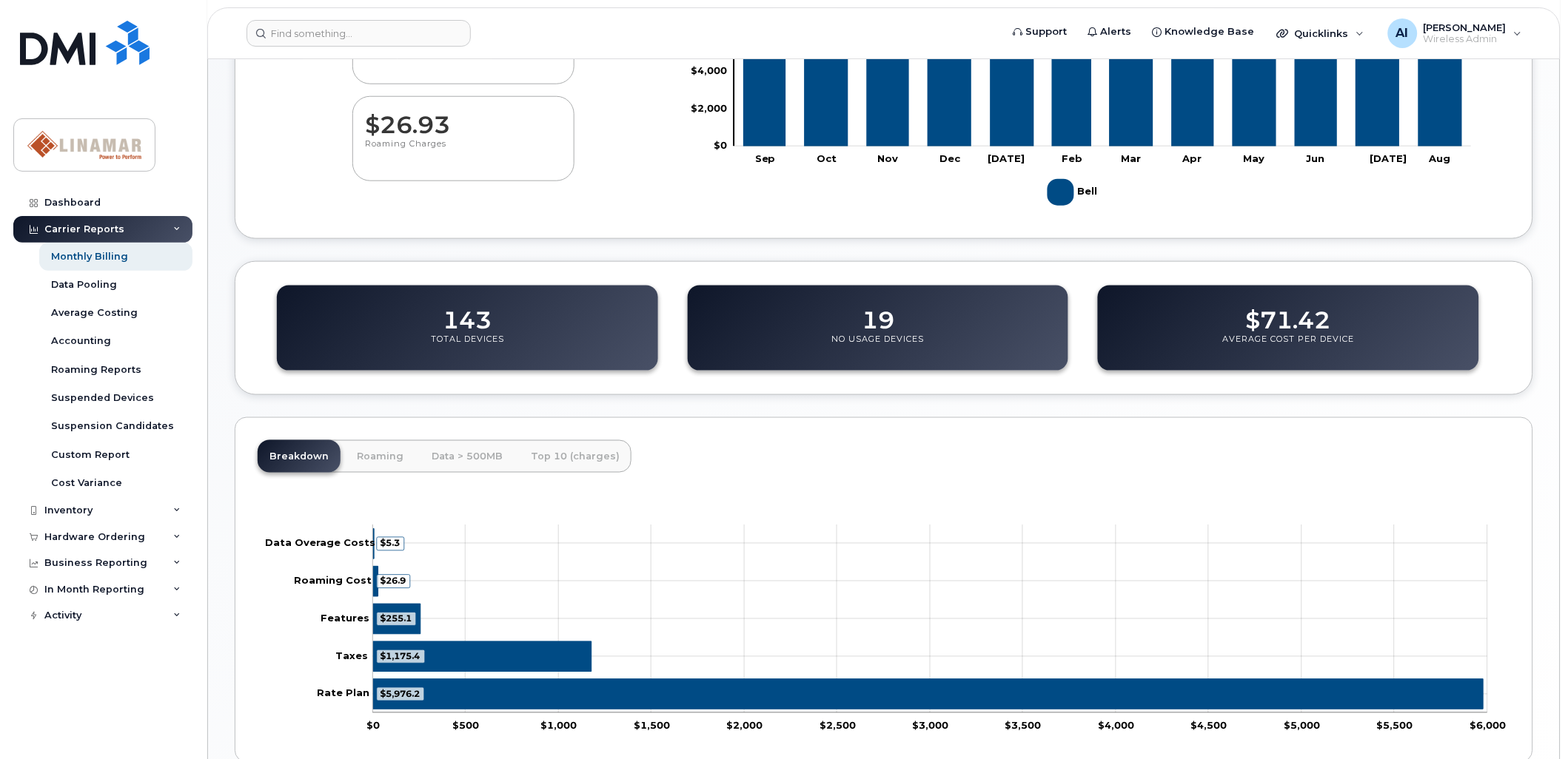
scroll to position [411, 0]
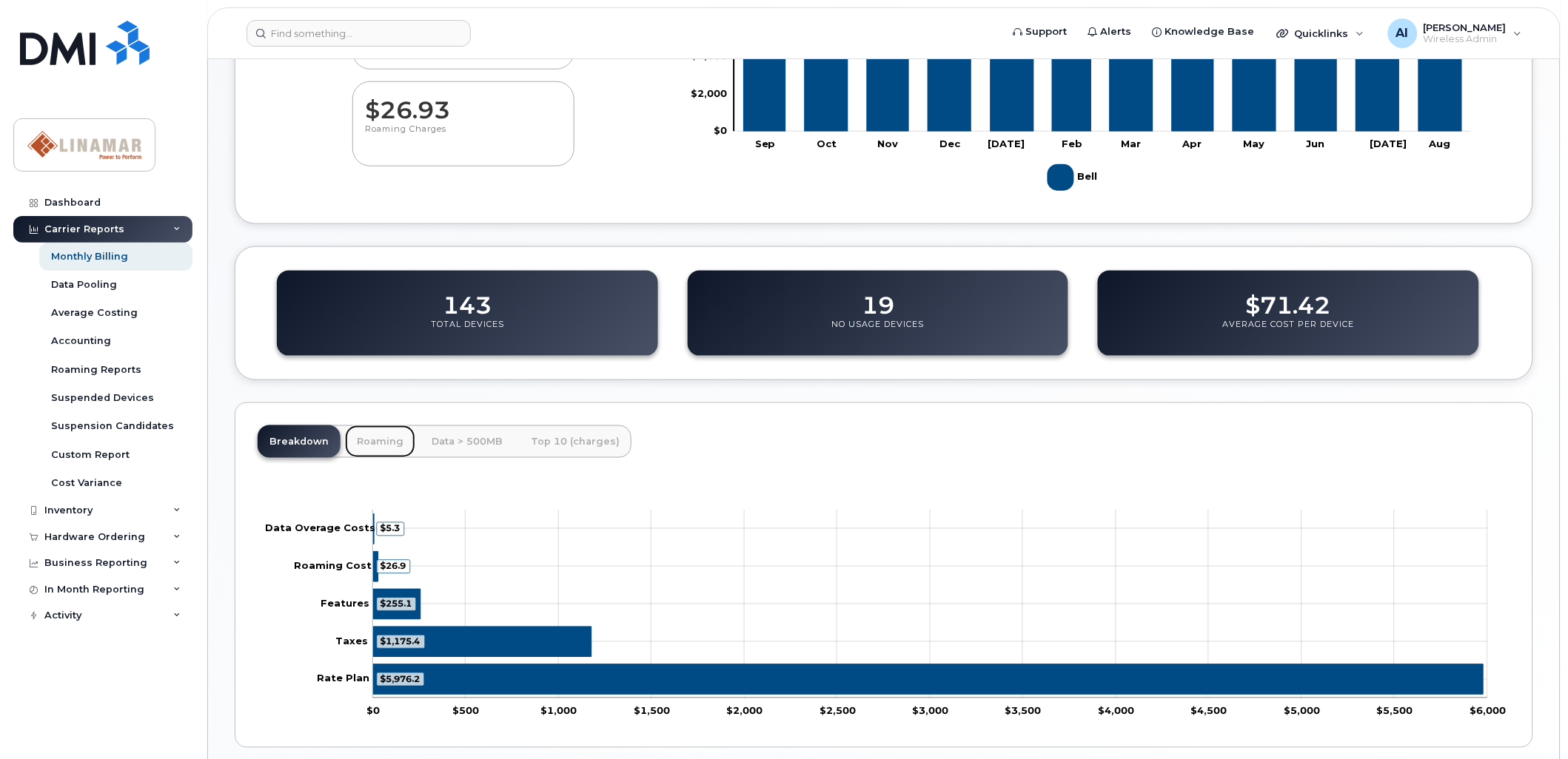
click at [374, 438] on link "Roaming" at bounding box center [380, 441] width 70 height 32
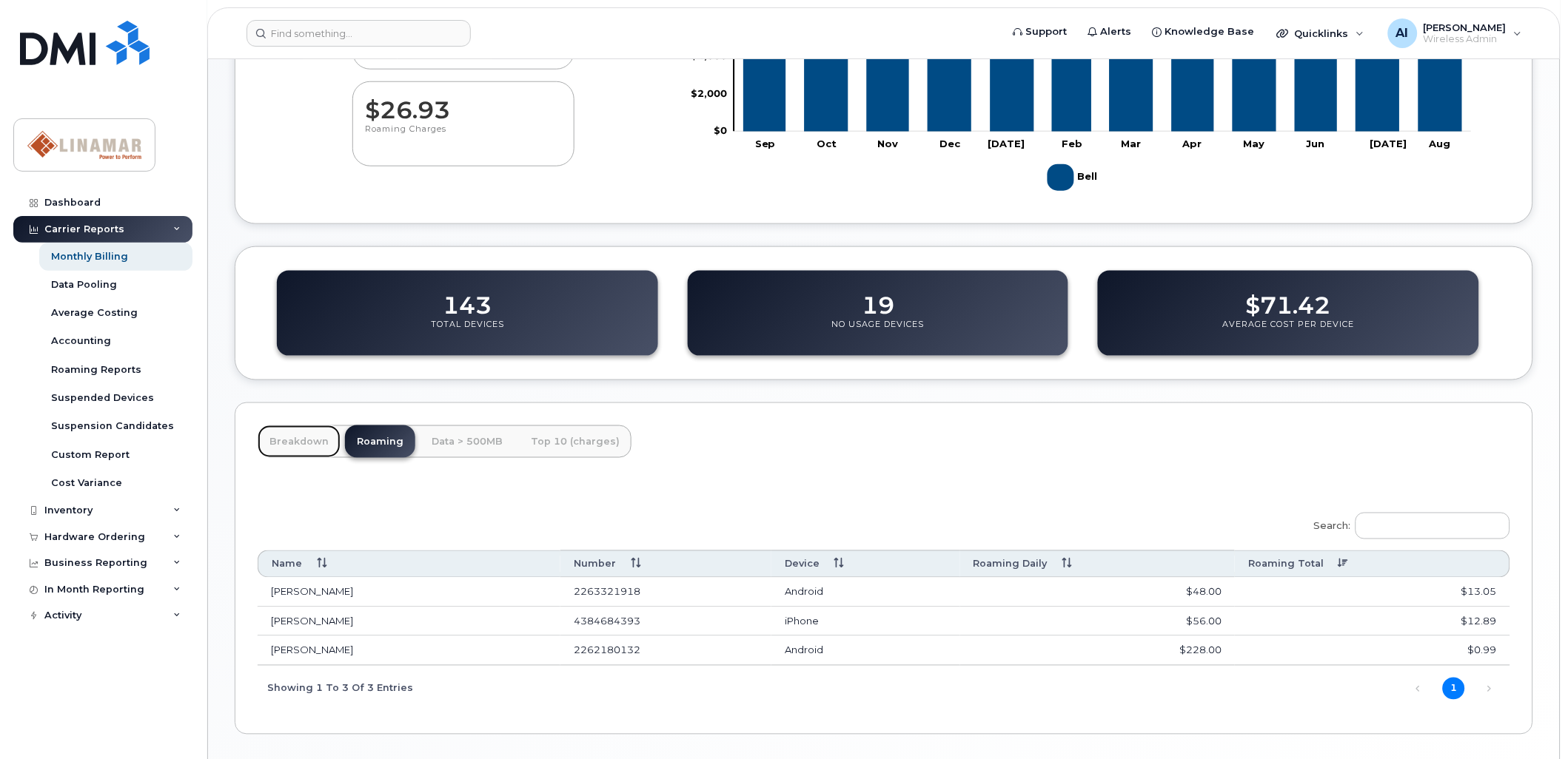
click at [291, 440] on link "Breakdown" at bounding box center [299, 441] width 83 height 32
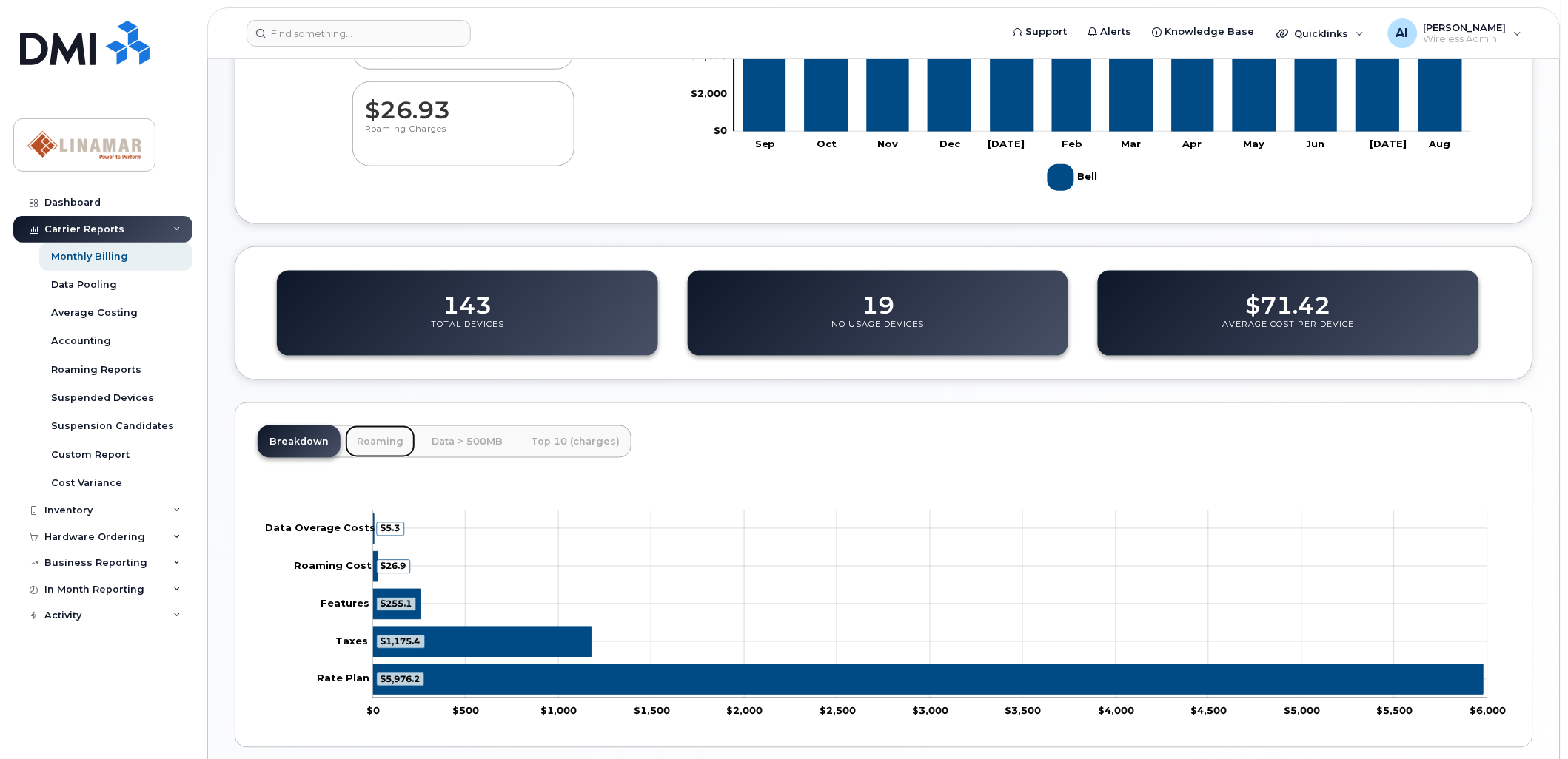
click at [374, 440] on link "Roaming" at bounding box center [380, 441] width 70 height 32
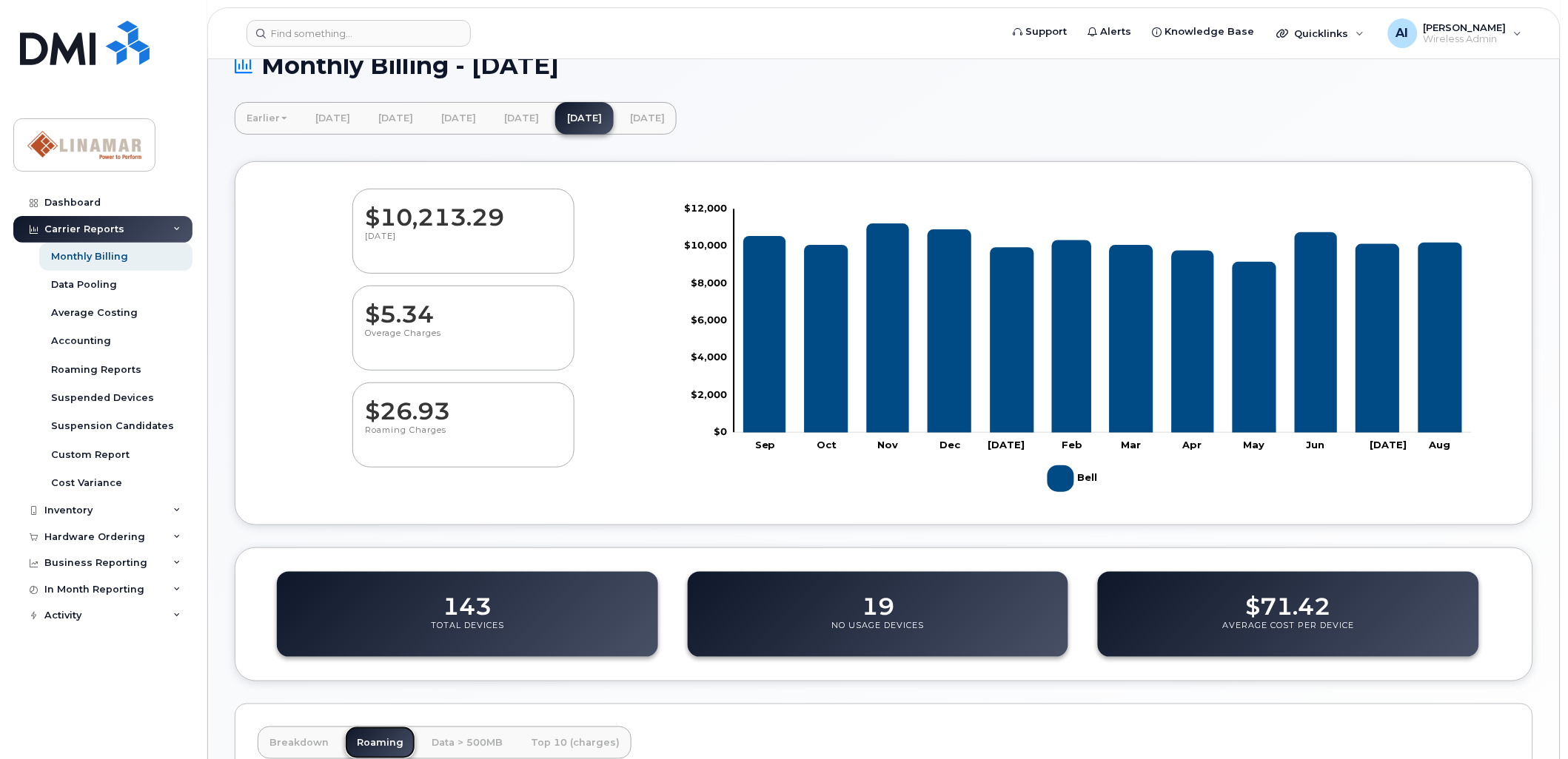
scroll to position [82, 0]
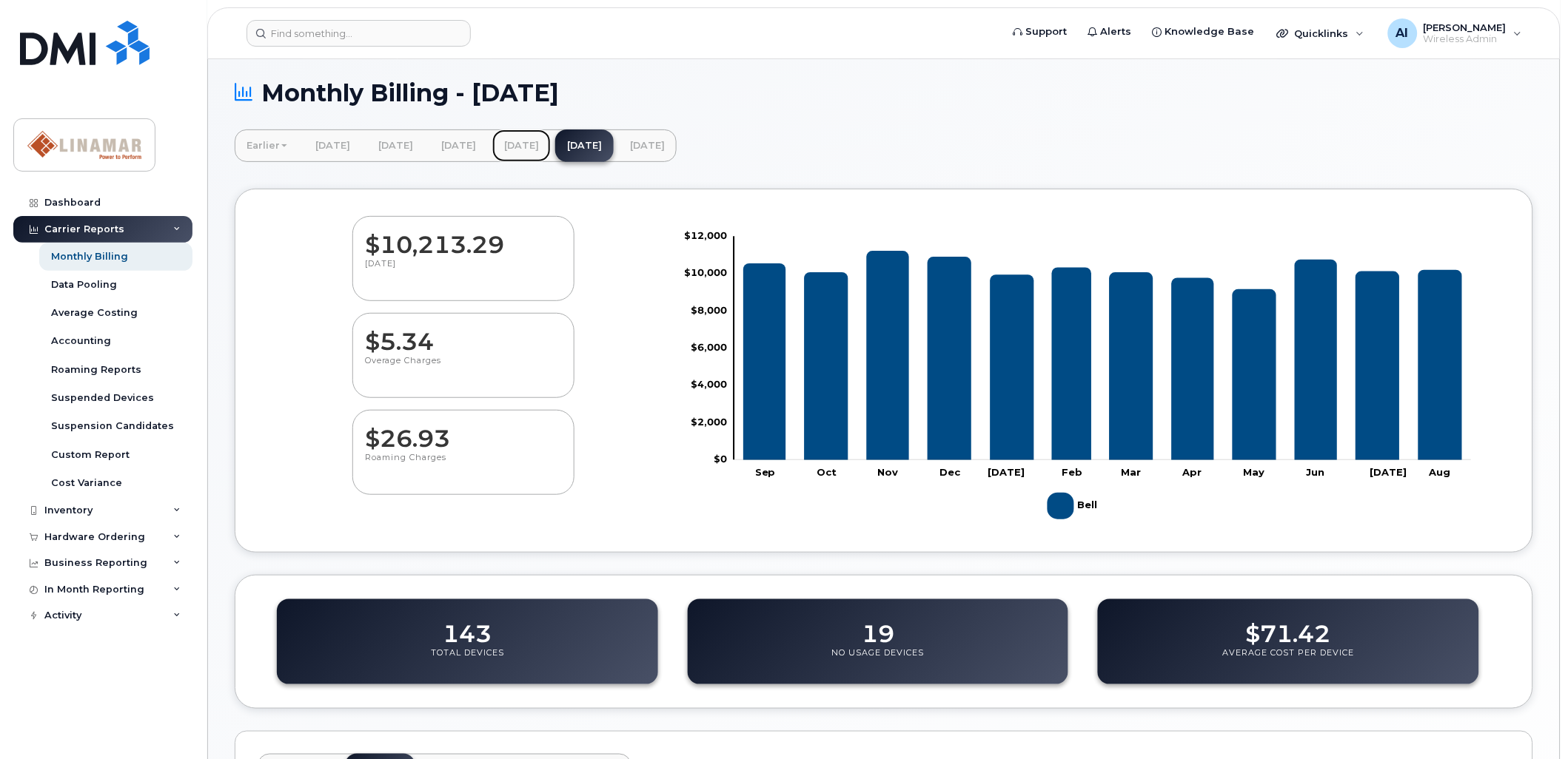
click at [550, 149] on link "[DATE]" at bounding box center [522, 146] width 59 height 32
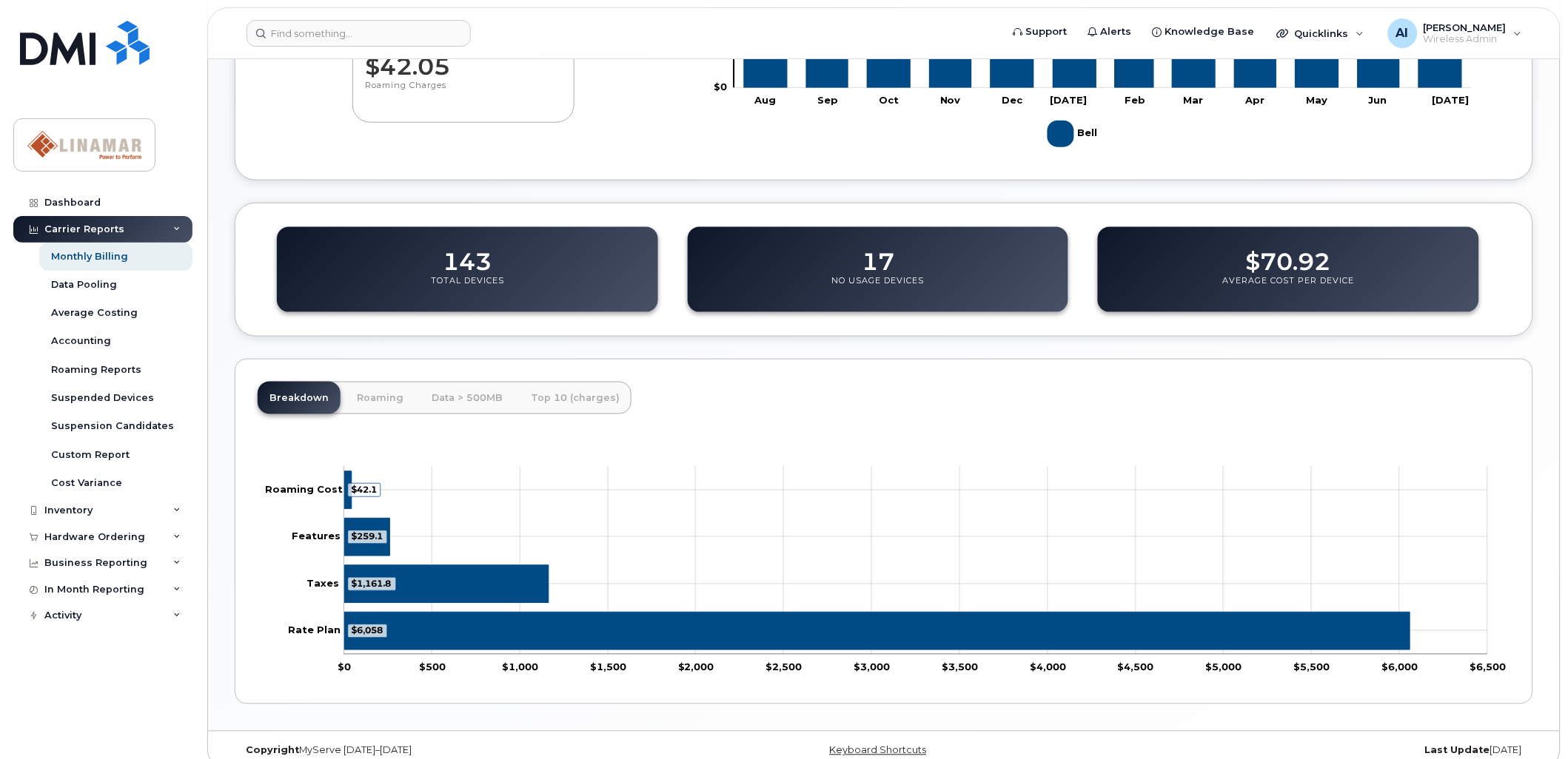
scroll to position [474, 0]
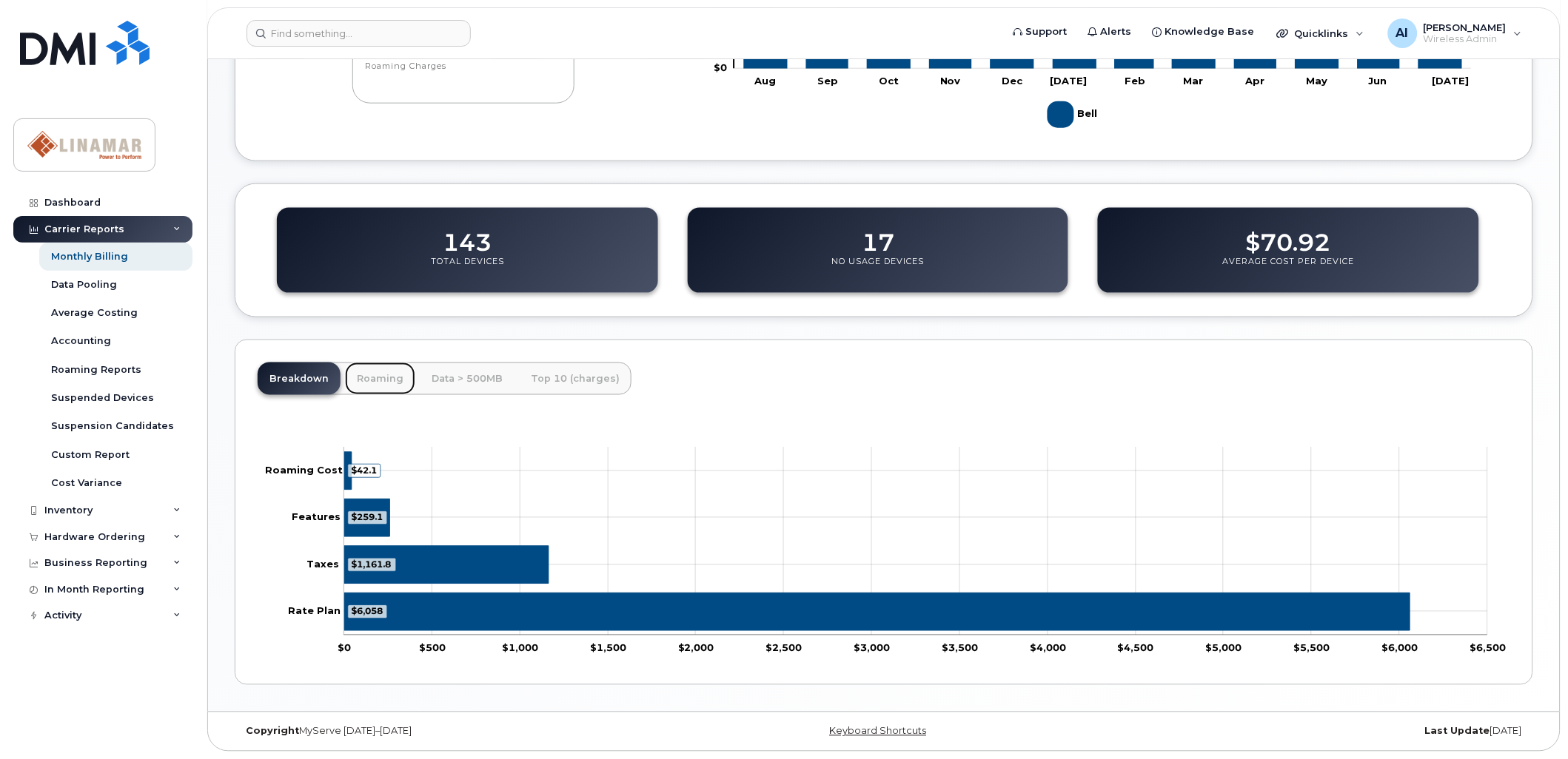
click at [382, 380] on link "Roaming" at bounding box center [380, 378] width 70 height 32
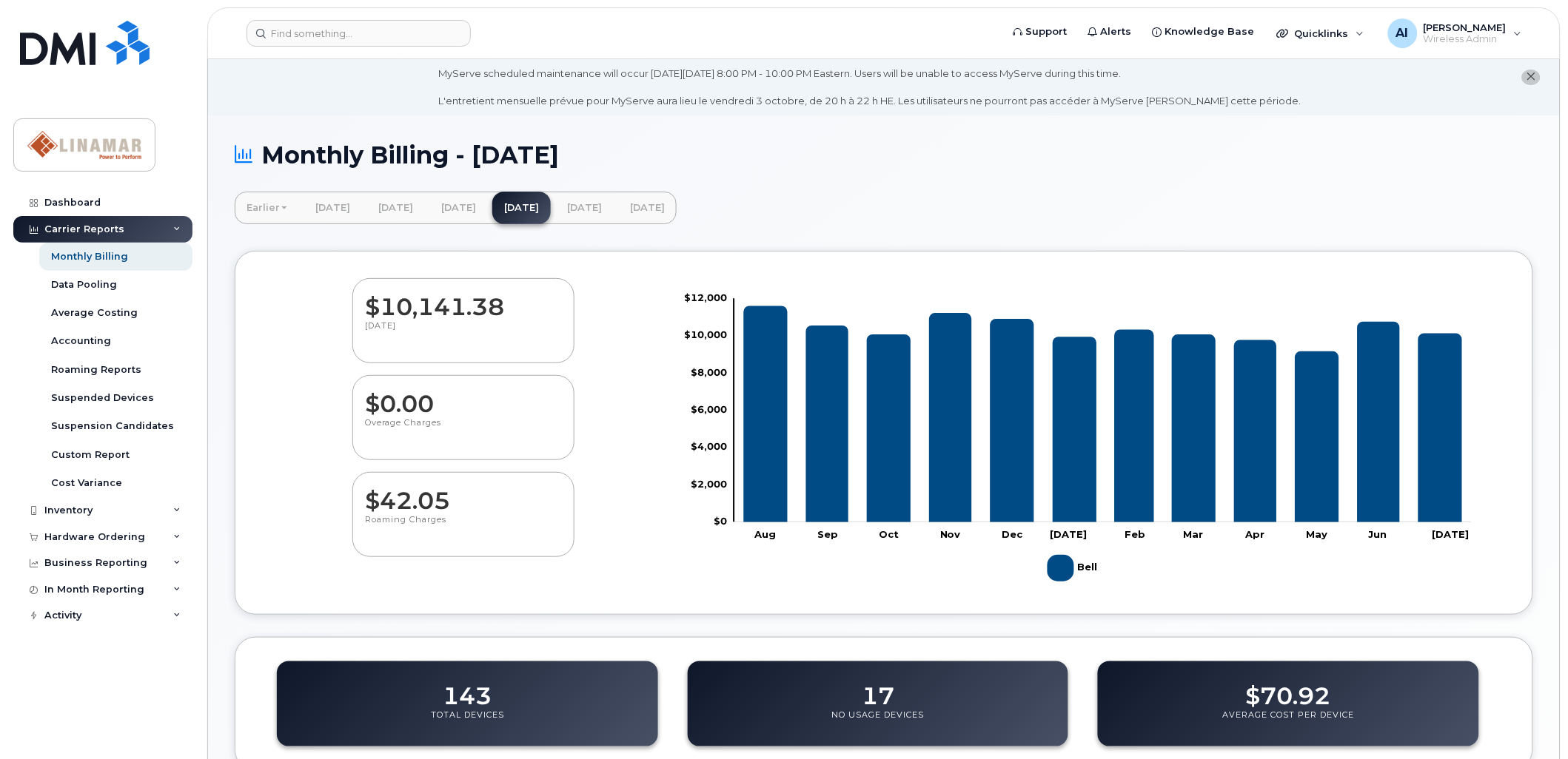
scroll to position [0, 0]
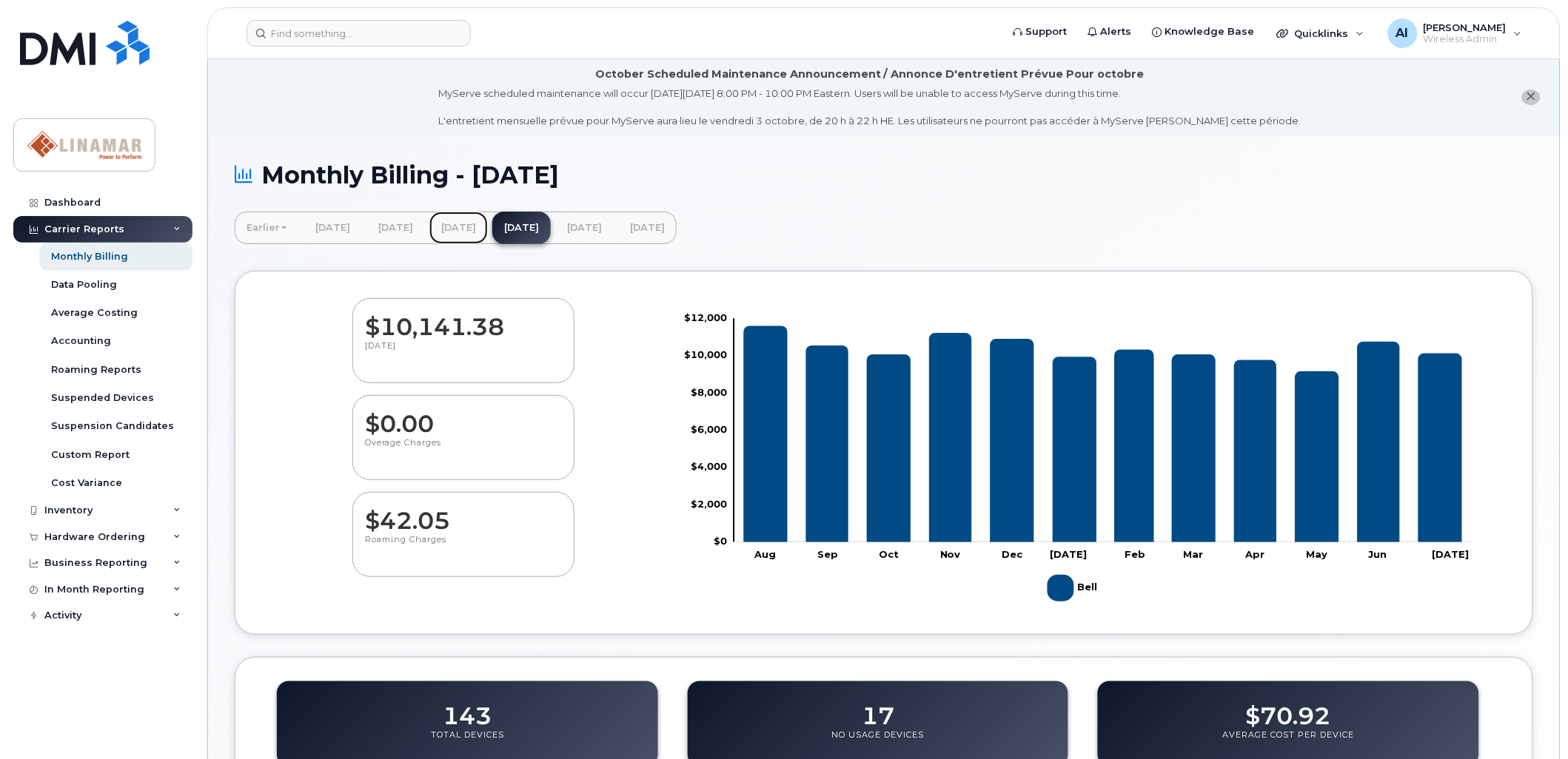
click at [488, 232] on link "[DATE]" at bounding box center [459, 227] width 59 height 32
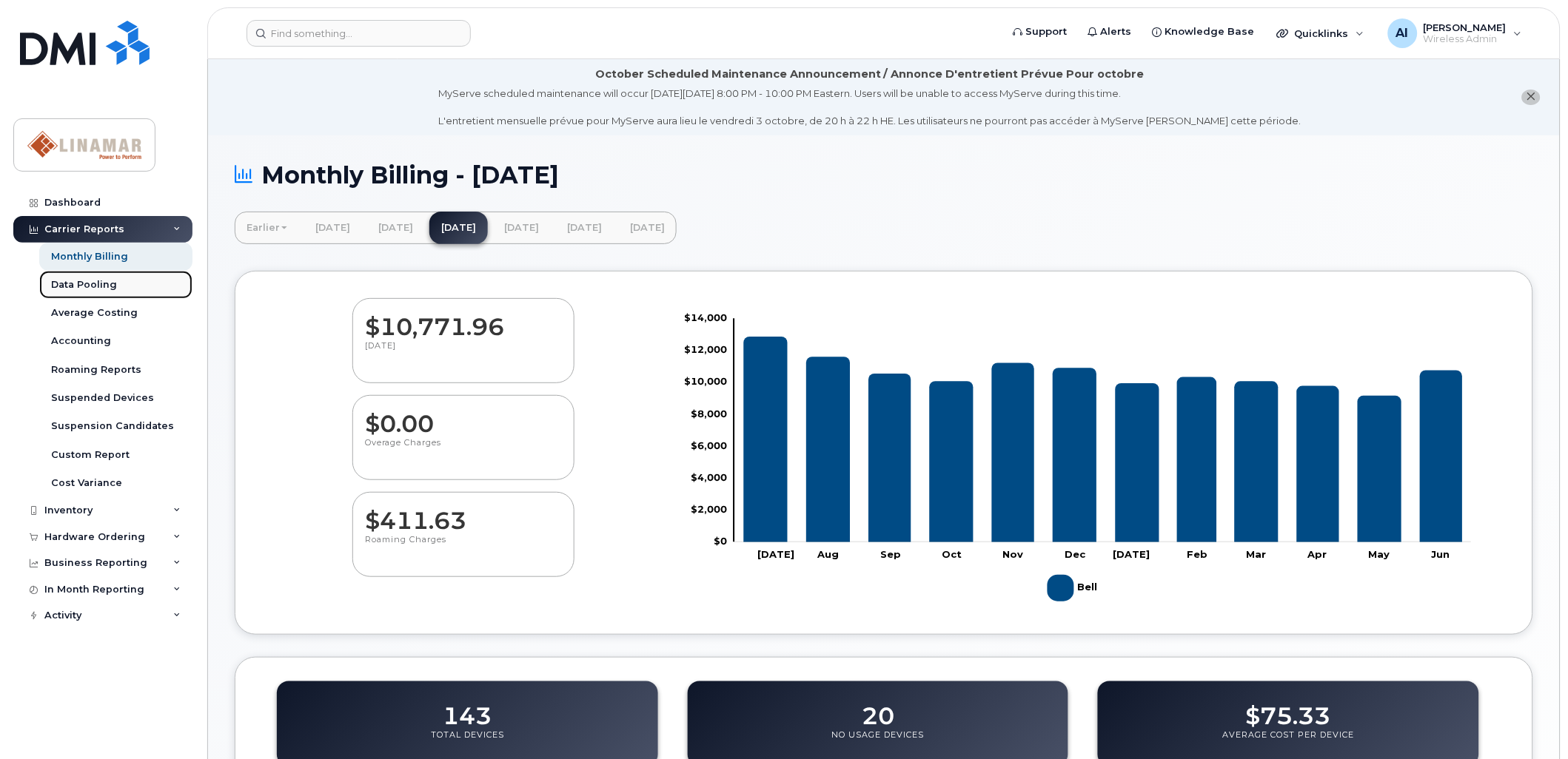
click at [94, 279] on div "Data Pooling" at bounding box center [83, 284] width 66 height 13
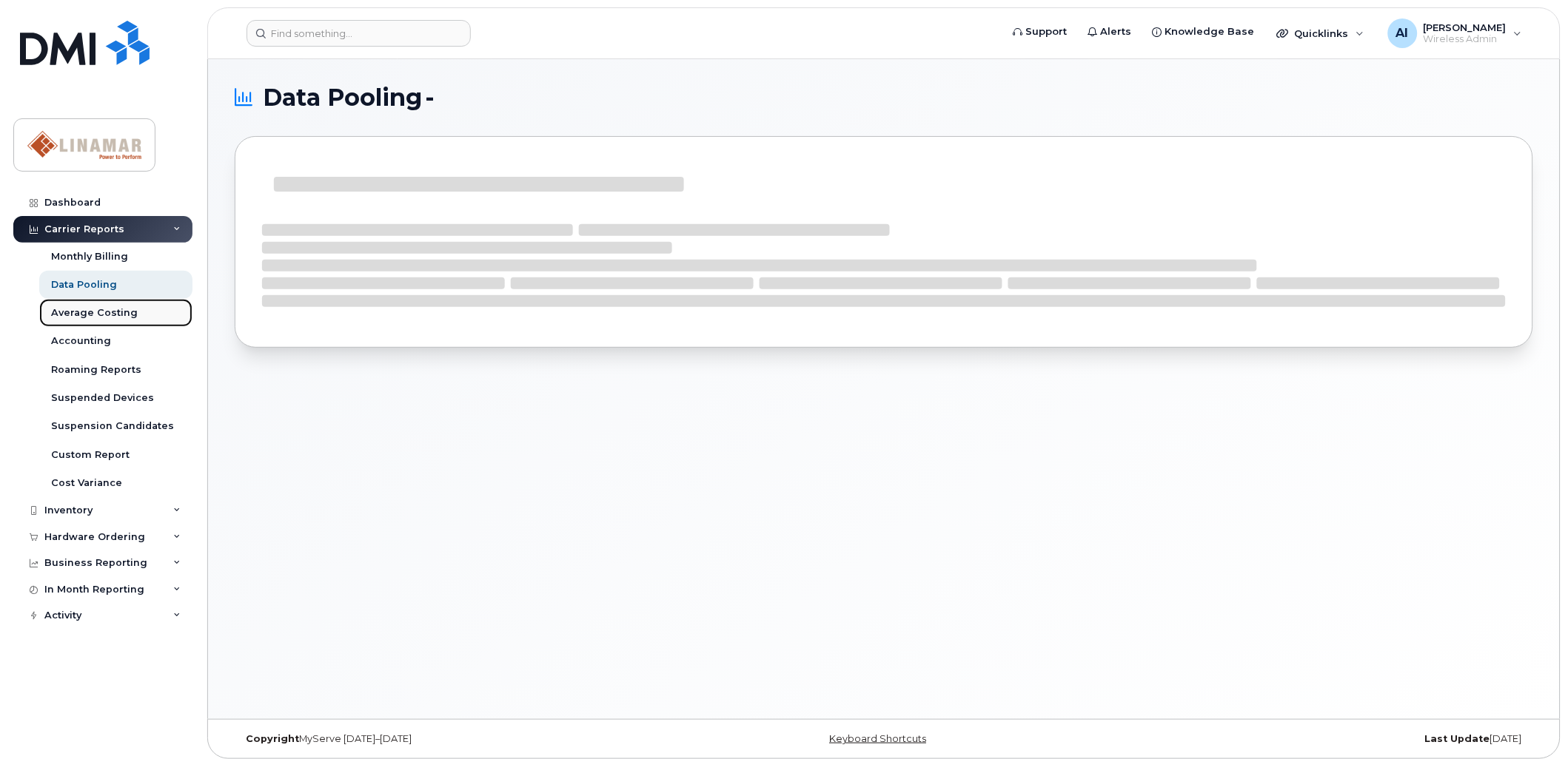
click at [105, 315] on div "Average Costing" at bounding box center [93, 313] width 86 height 13
click at [97, 335] on div "Accounting" at bounding box center [81, 341] width 60 height 13
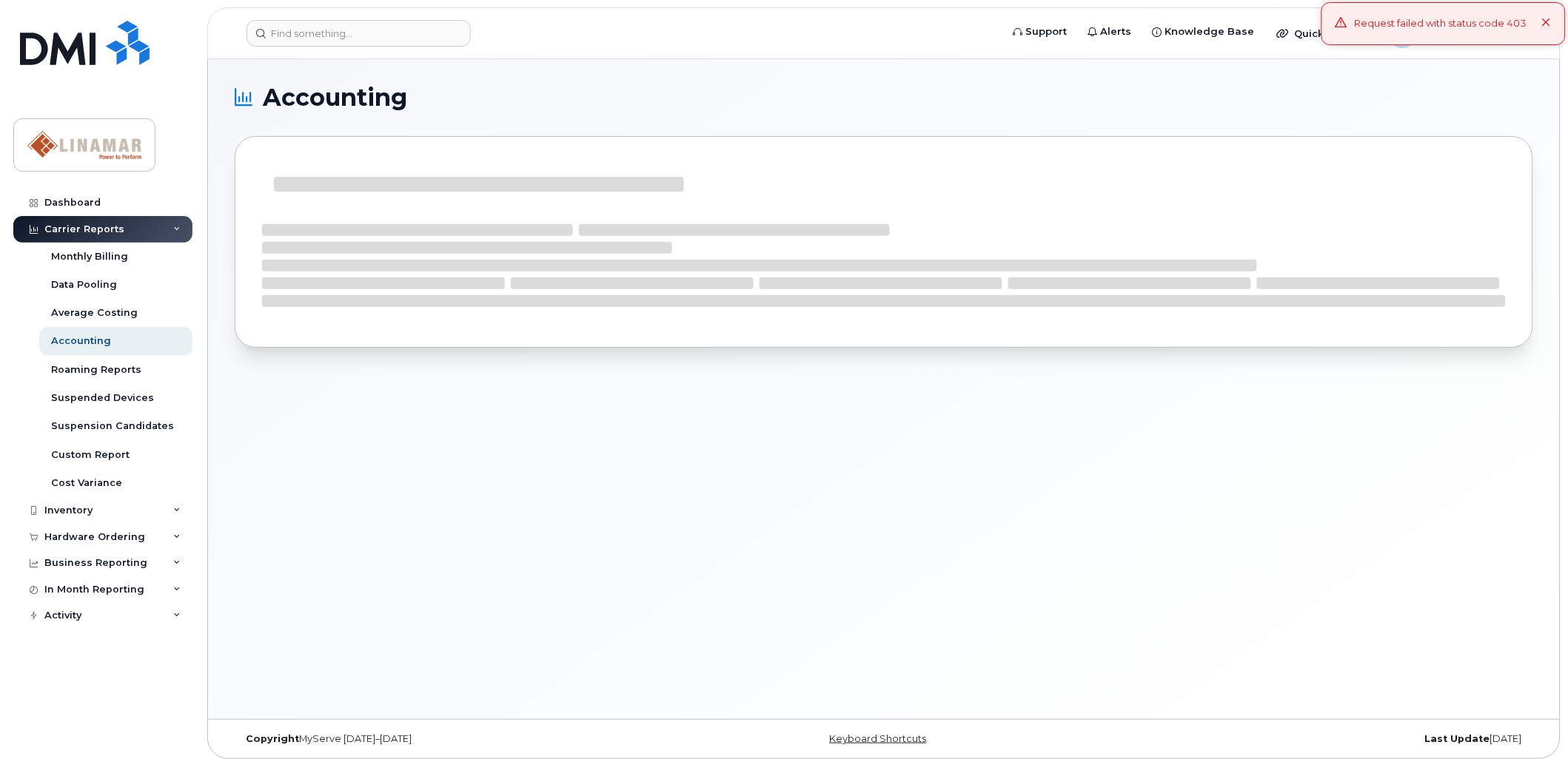
click at [100, 226] on div "Carrier Reports" at bounding box center [84, 229] width 80 height 12
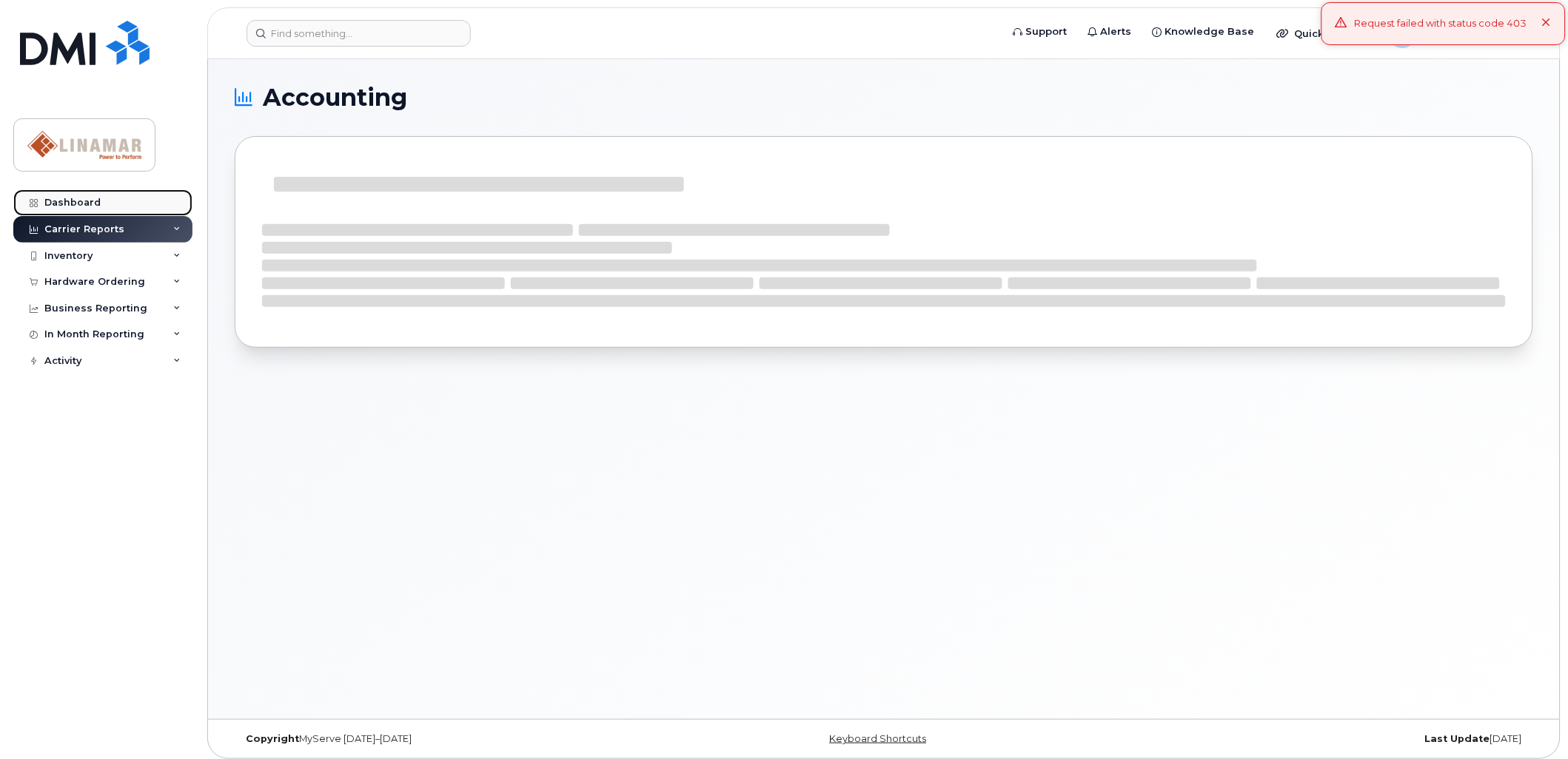
click at [87, 201] on div "Dashboard" at bounding box center [72, 203] width 56 height 12
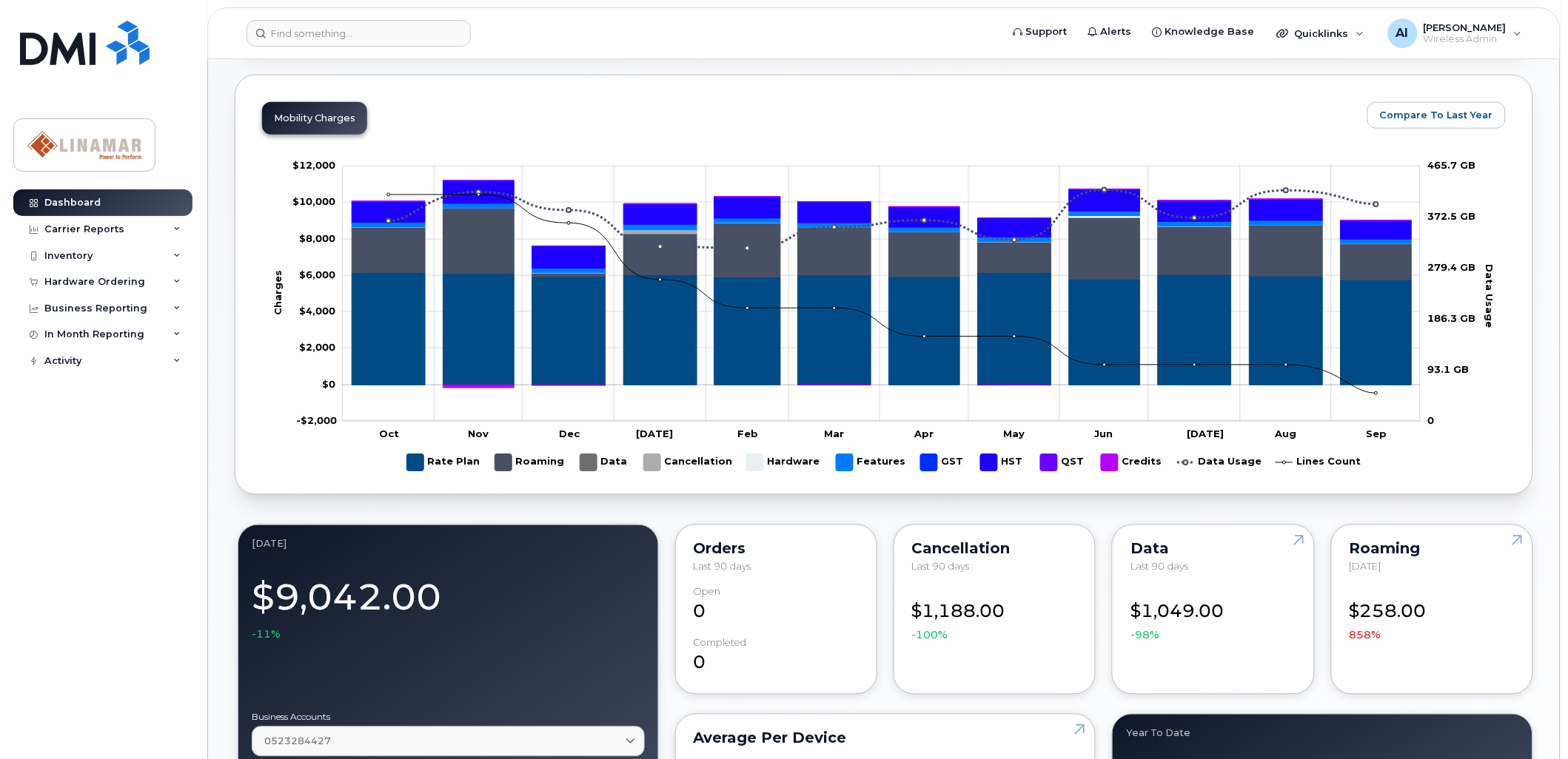
scroll to position [398, 0]
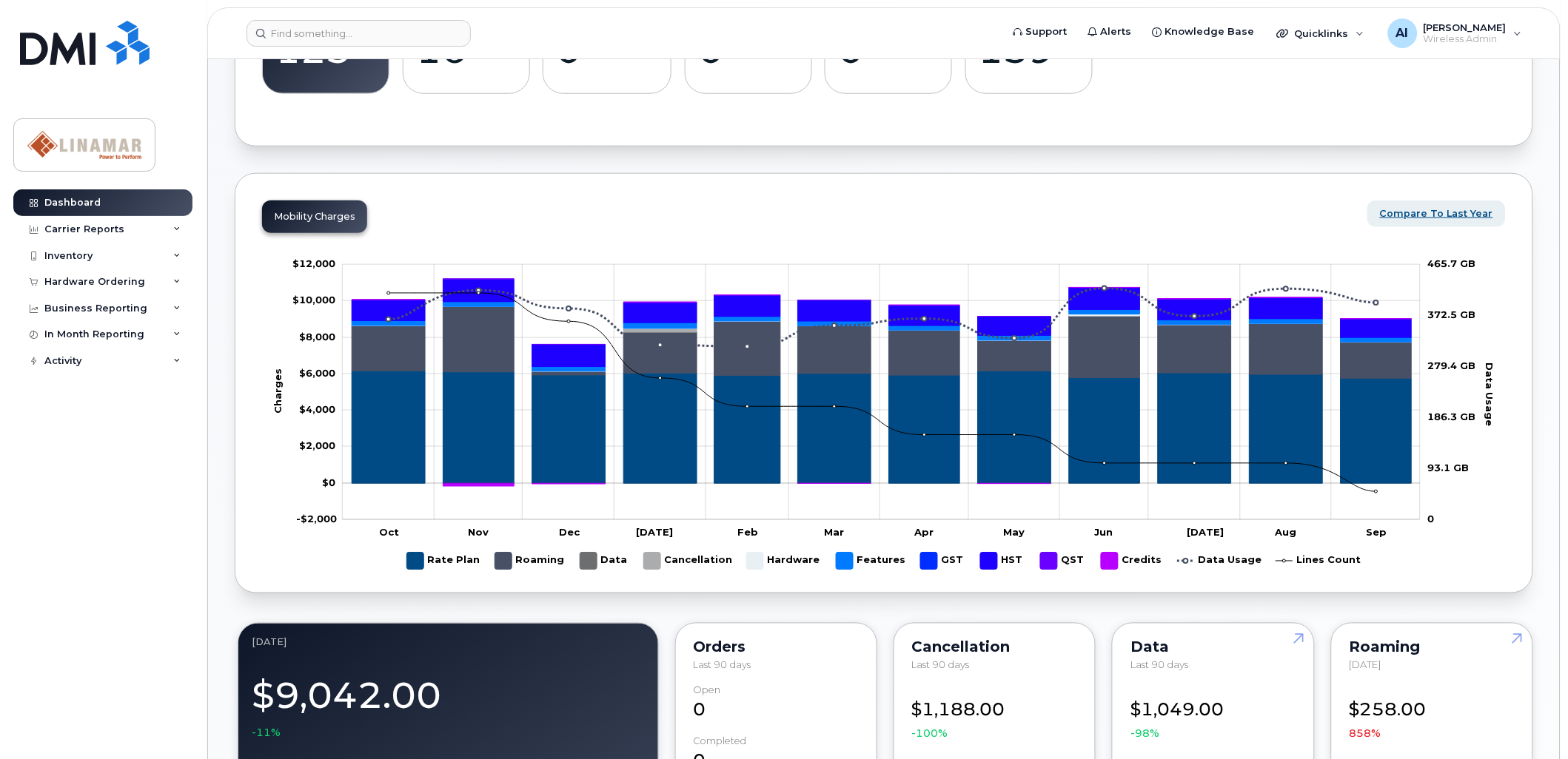
click at [1429, 213] on span "Compare To Last Year" at bounding box center [1436, 214] width 113 height 14
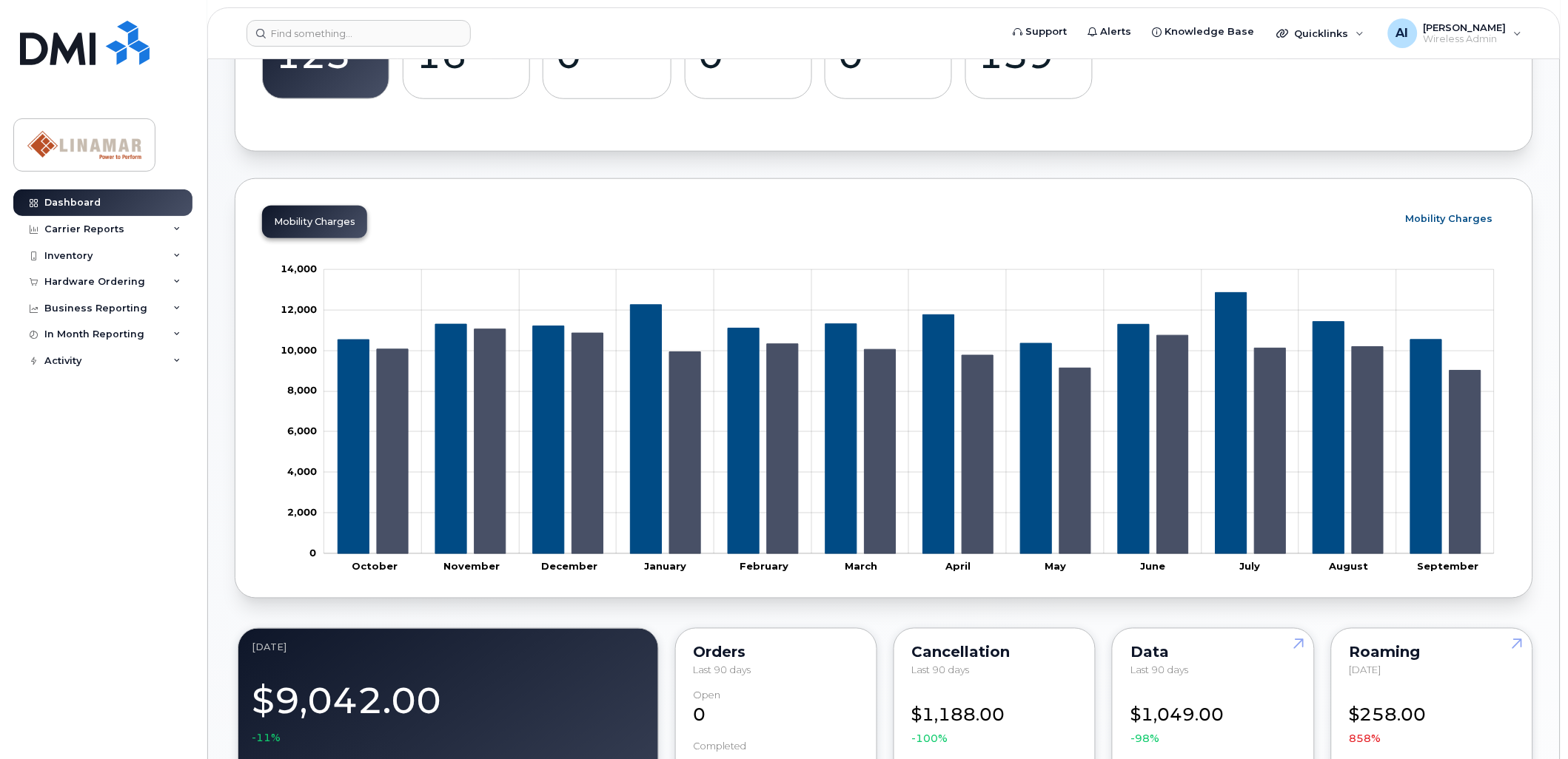
scroll to position [316, 0]
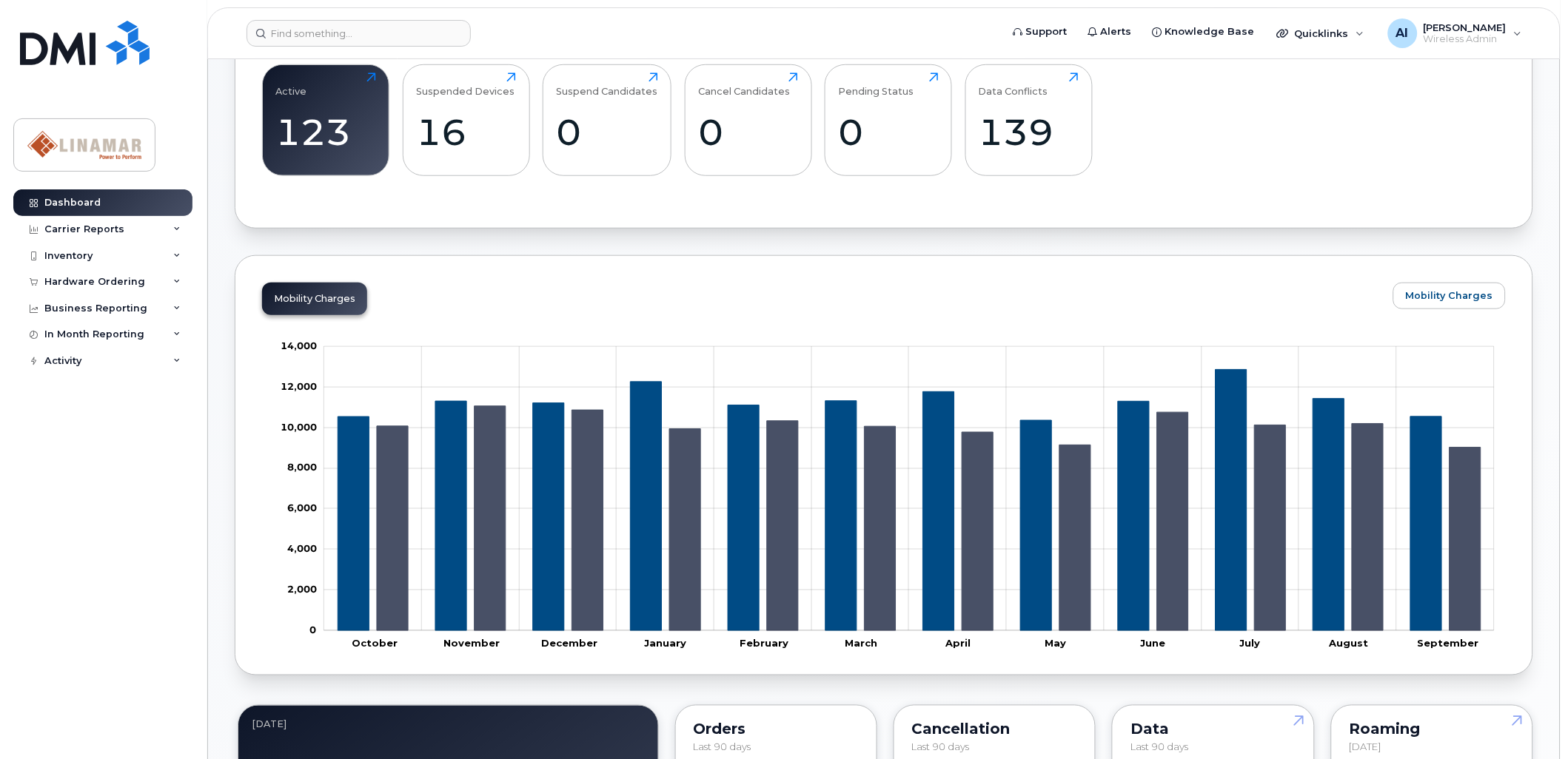
click at [323, 299] on div "Mobility Charges" at bounding box center [314, 298] width 105 height 32
click at [1460, 289] on span "Mobility Charges" at bounding box center [1449, 296] width 87 height 14
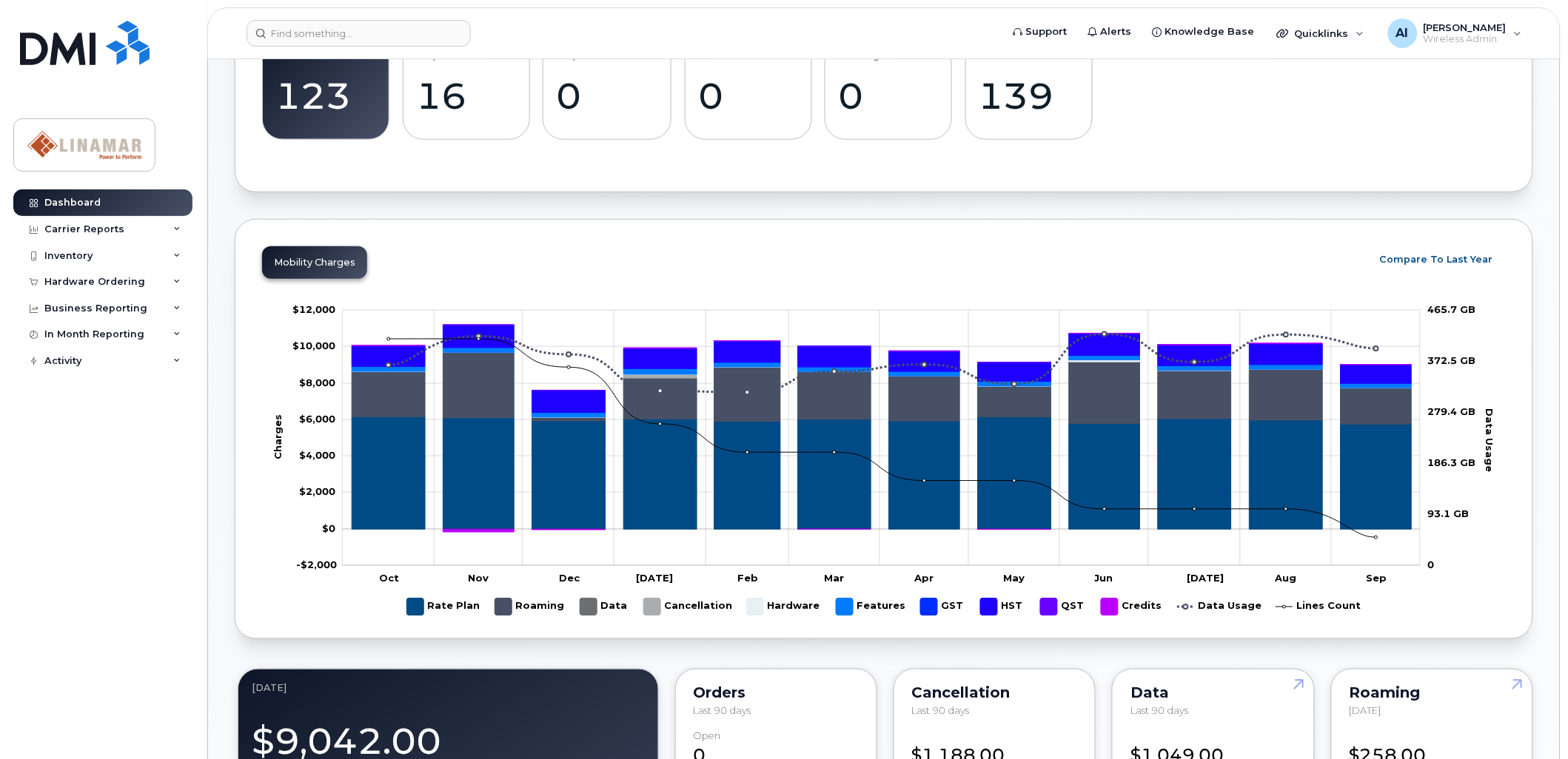
scroll to position [345, 0]
